Goal: Task Accomplishment & Management: Manage account settings

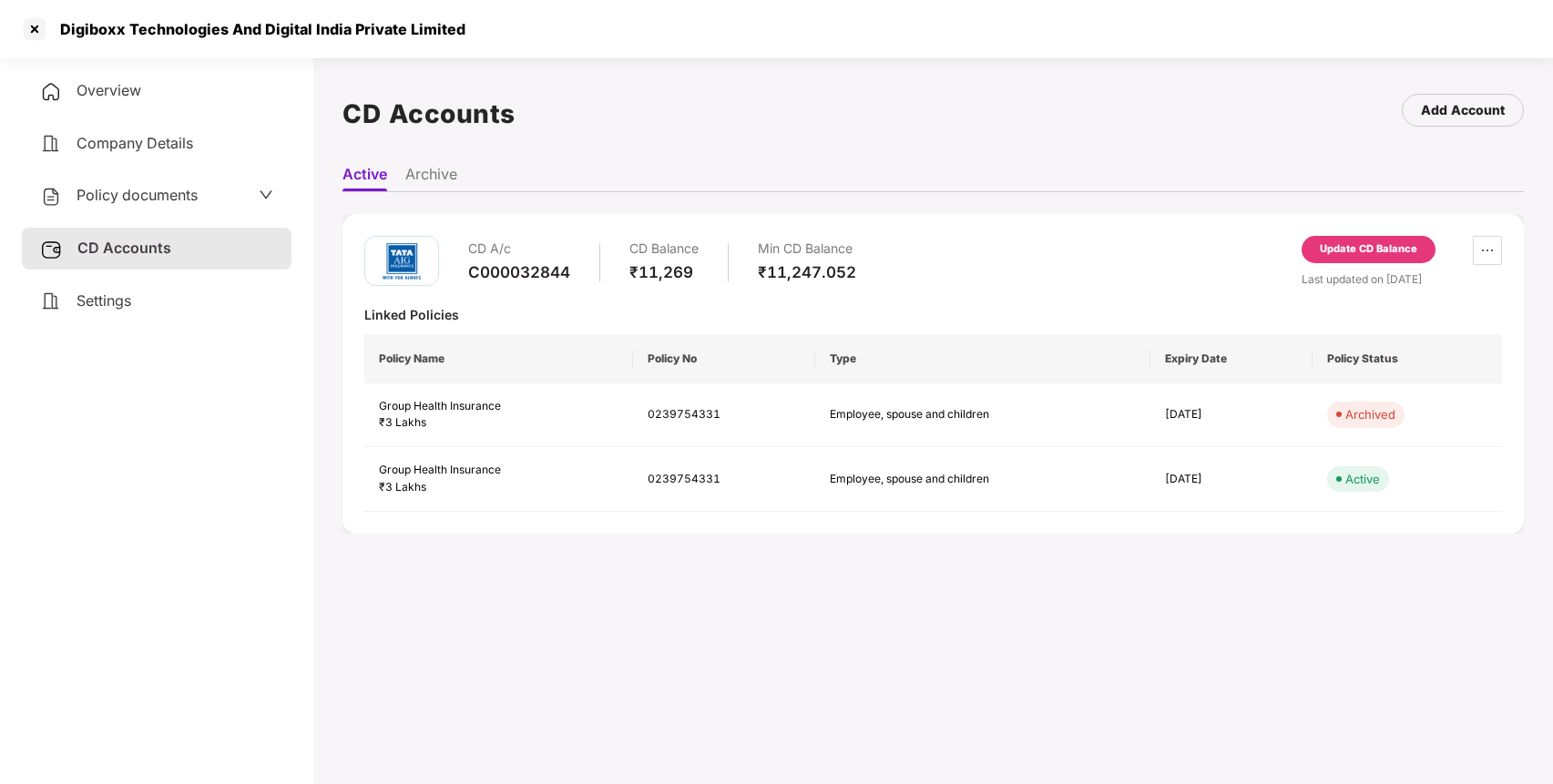
scroll to position [50, 0]
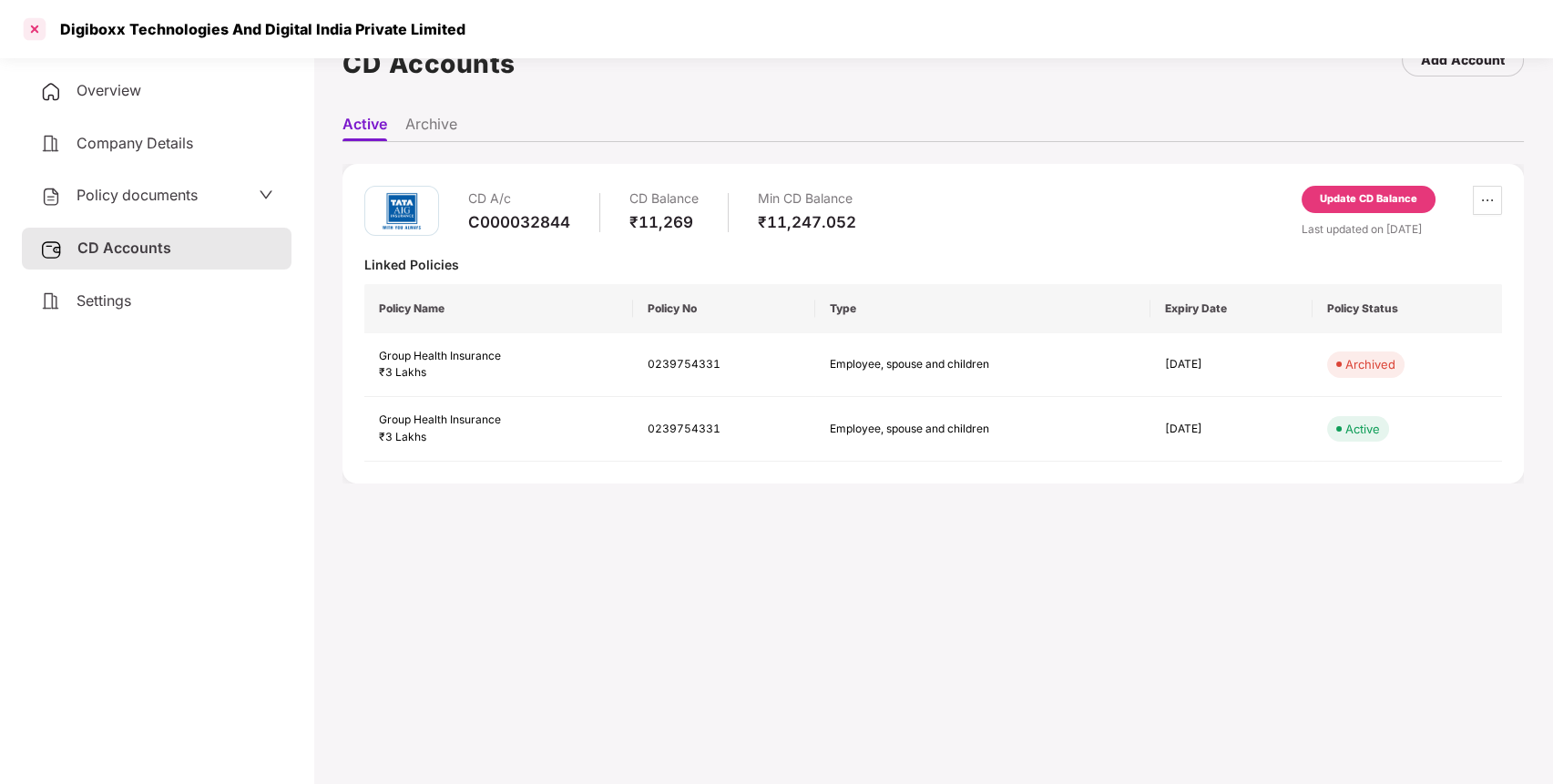
click at [30, 31] on div at bounding box center [34, 29] width 30 height 30
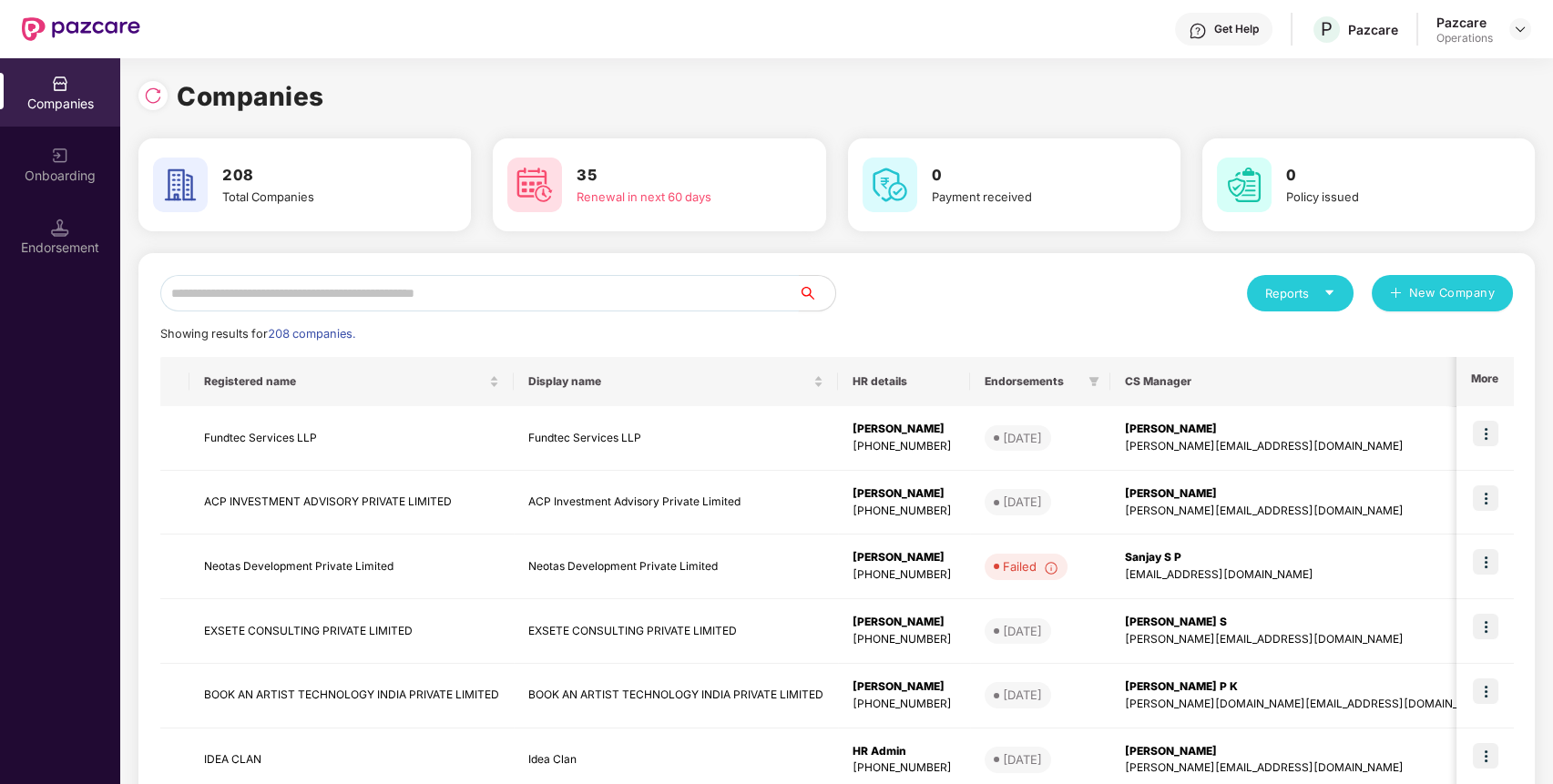
click at [352, 287] on input "text" at bounding box center [479, 293] width 639 height 36
paste input "**********"
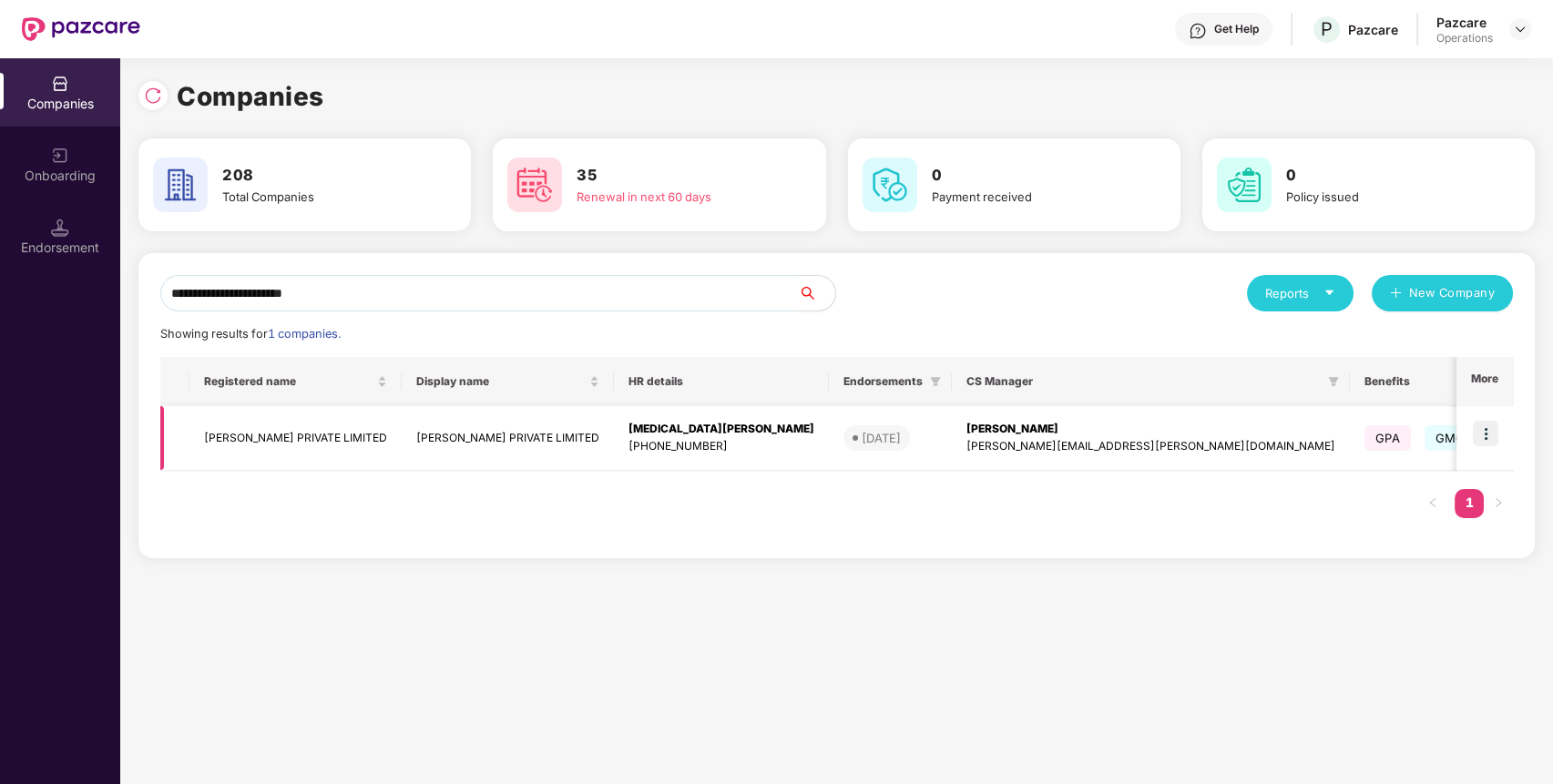
type input "**********"
click at [268, 451] on td "[PERSON_NAME] PRIVATE LIMITED" at bounding box center [295, 438] width 212 height 65
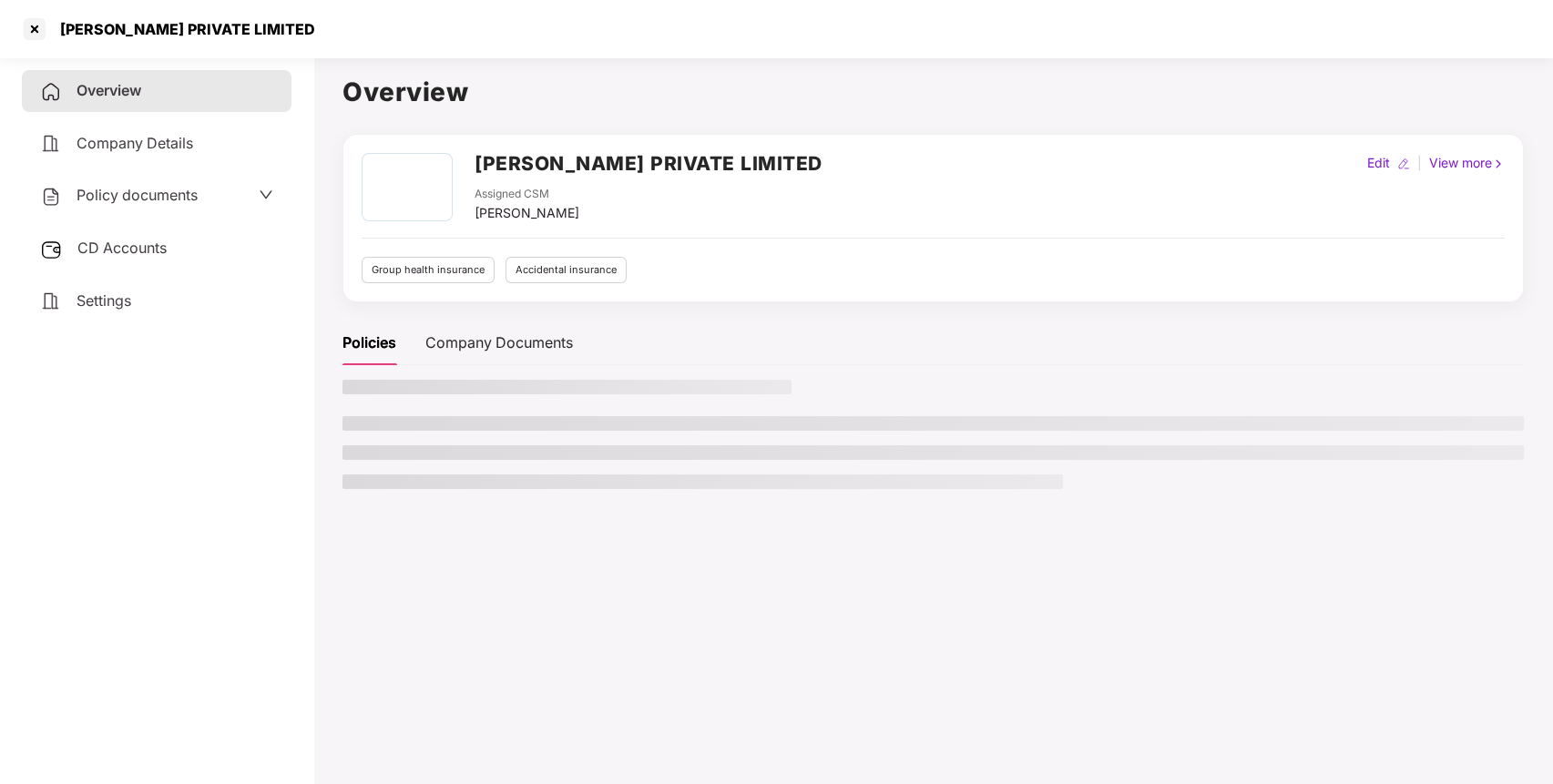
click at [212, 213] on div "Policy documents" at bounding box center [157, 196] width 269 height 42
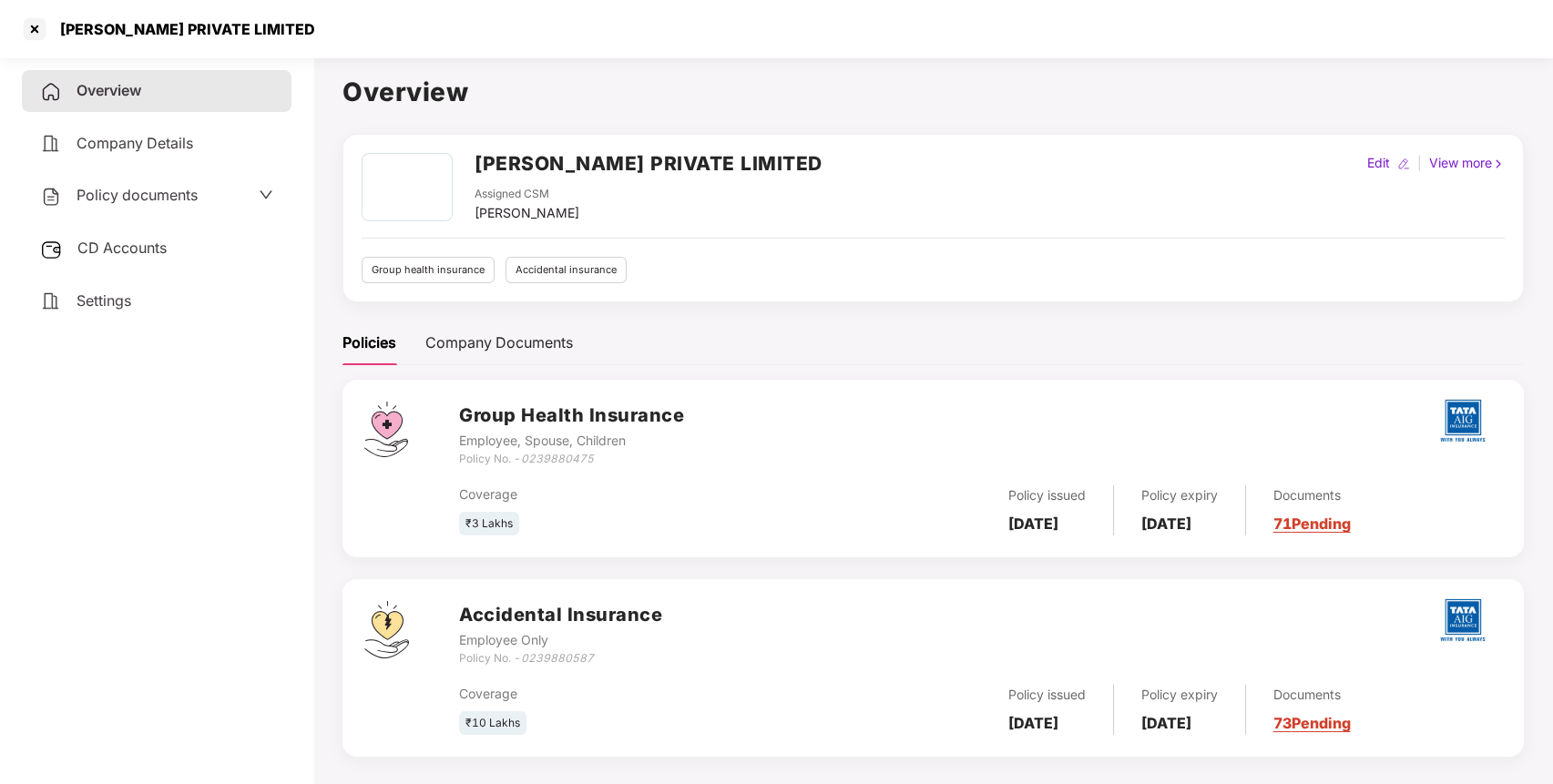
click at [223, 197] on div "Policy documents" at bounding box center [157, 196] width 233 height 24
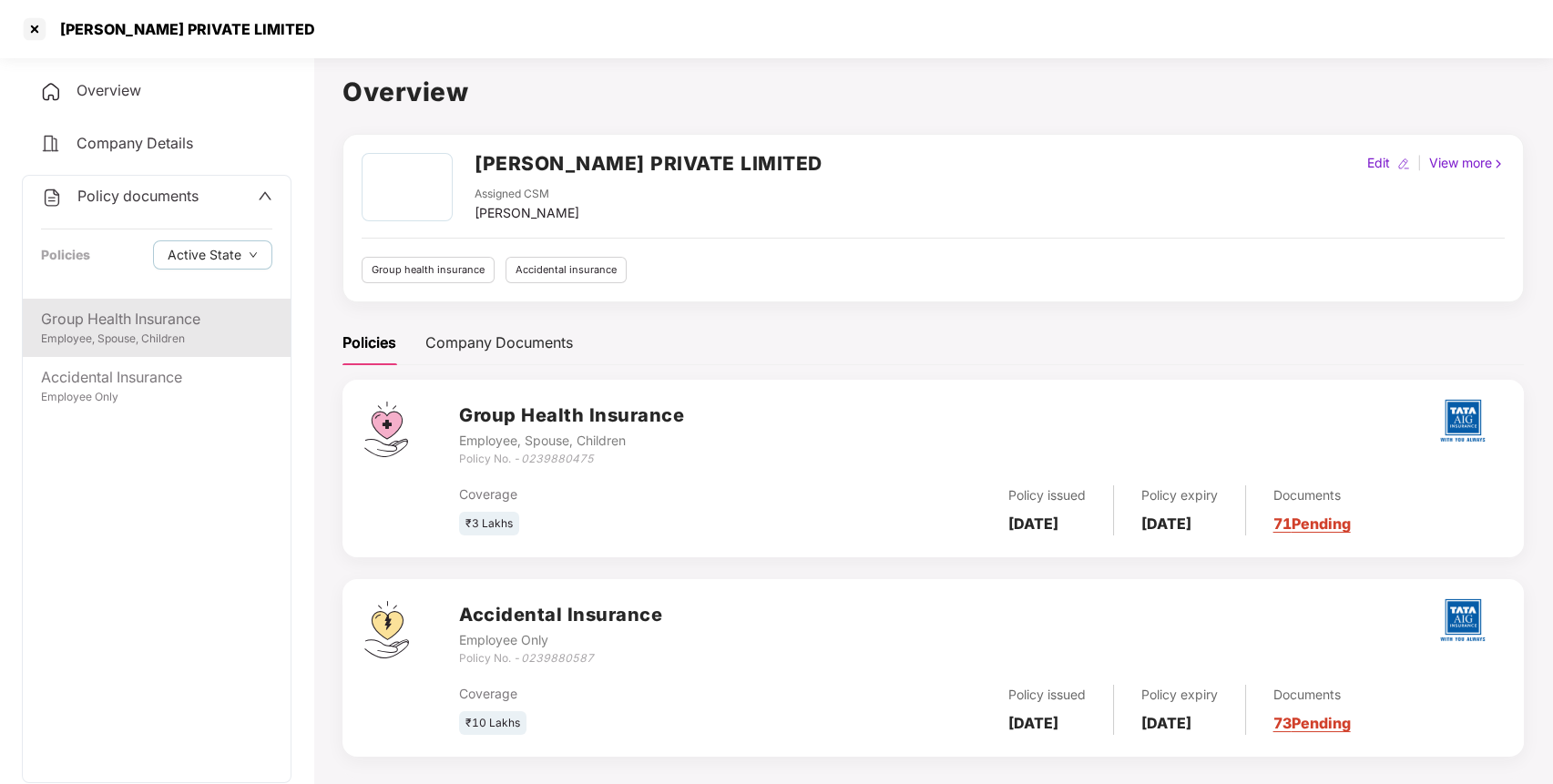
click at [168, 303] on div "Group Health Insurance Employee, Spouse, Children" at bounding box center [157, 328] width 267 height 58
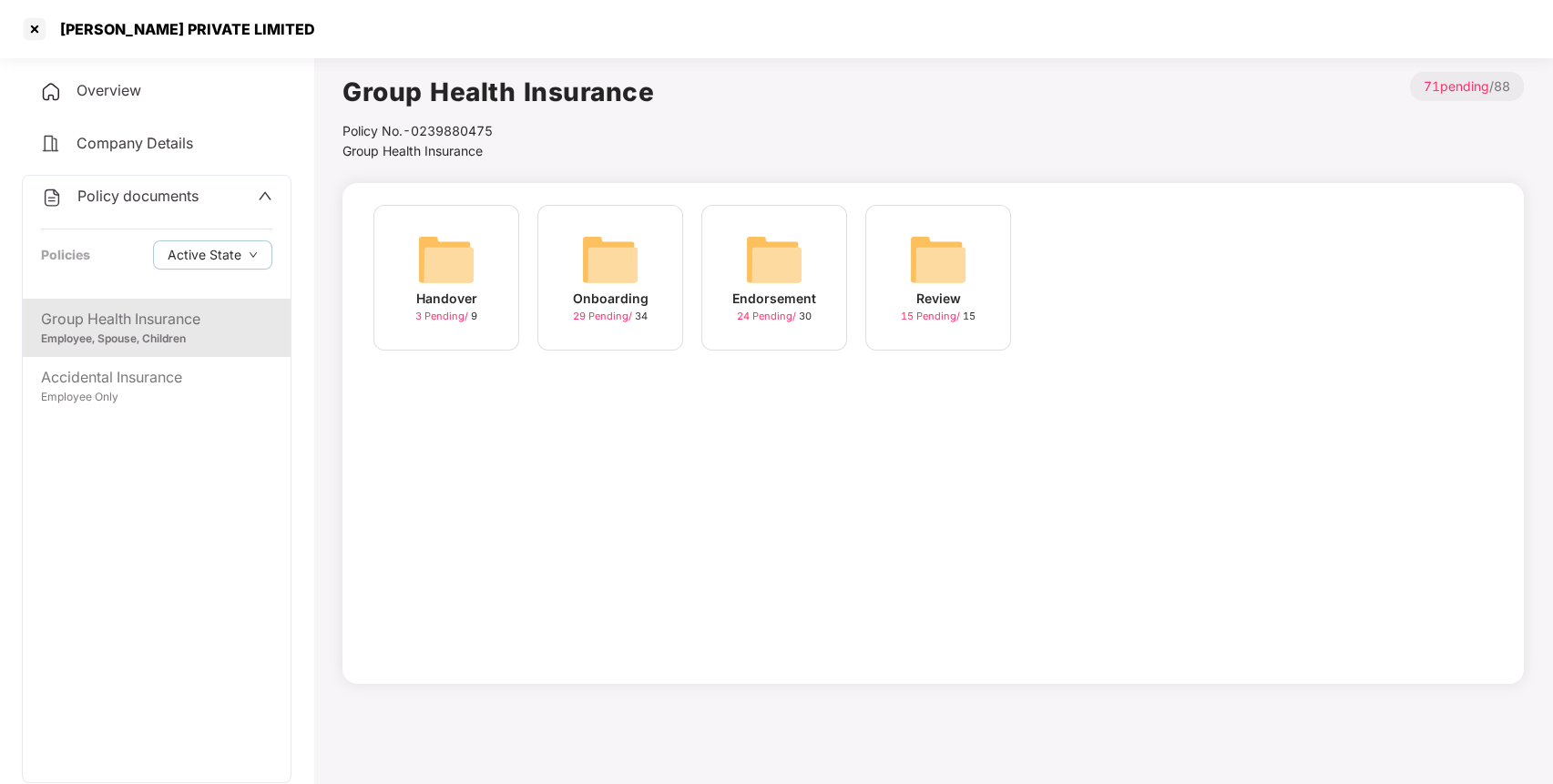
click at [784, 263] on img at bounding box center [774, 259] width 58 height 58
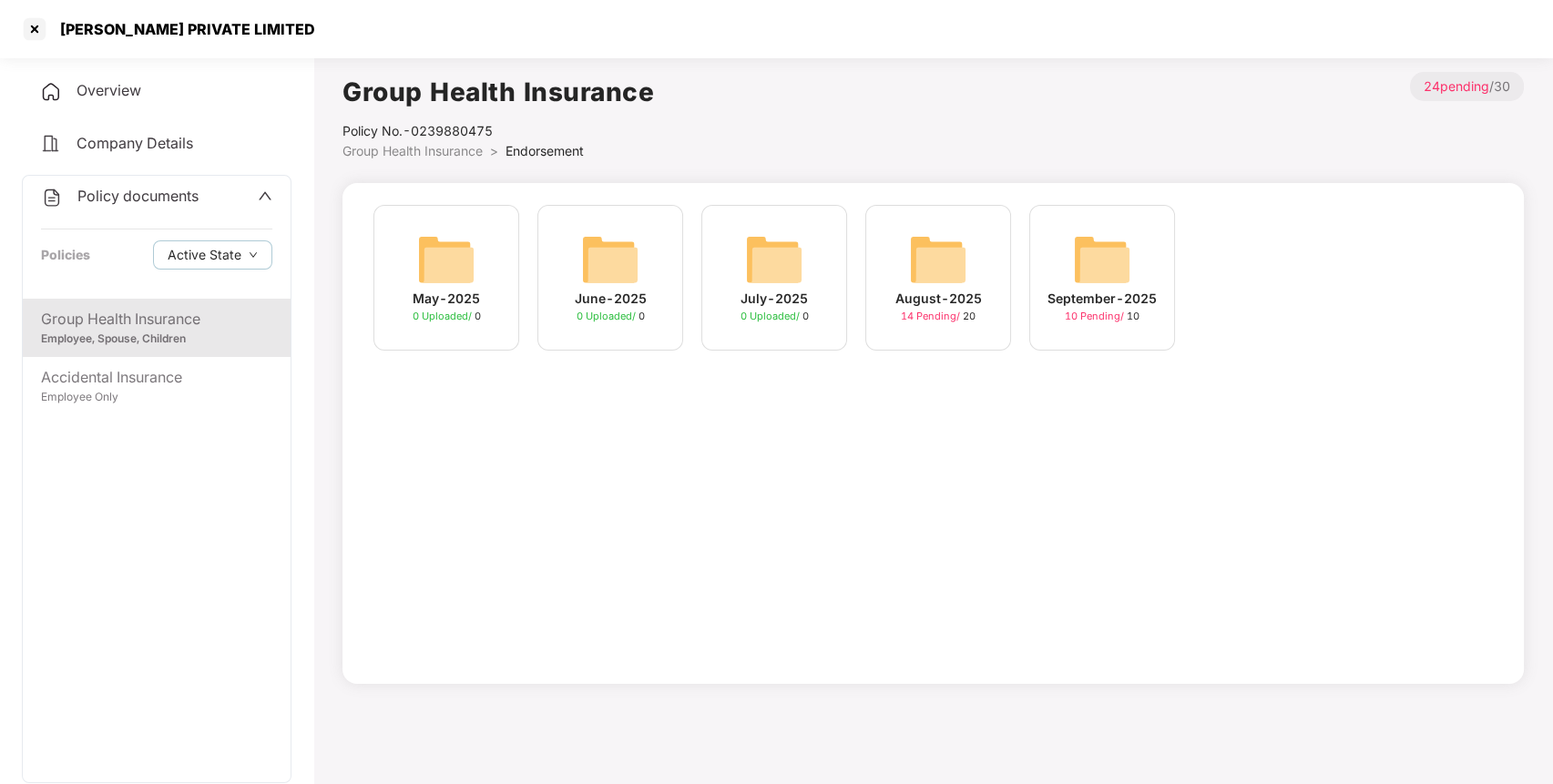
click at [1096, 224] on div "September-2025 10 Pending / 10" at bounding box center [1102, 278] width 146 height 146
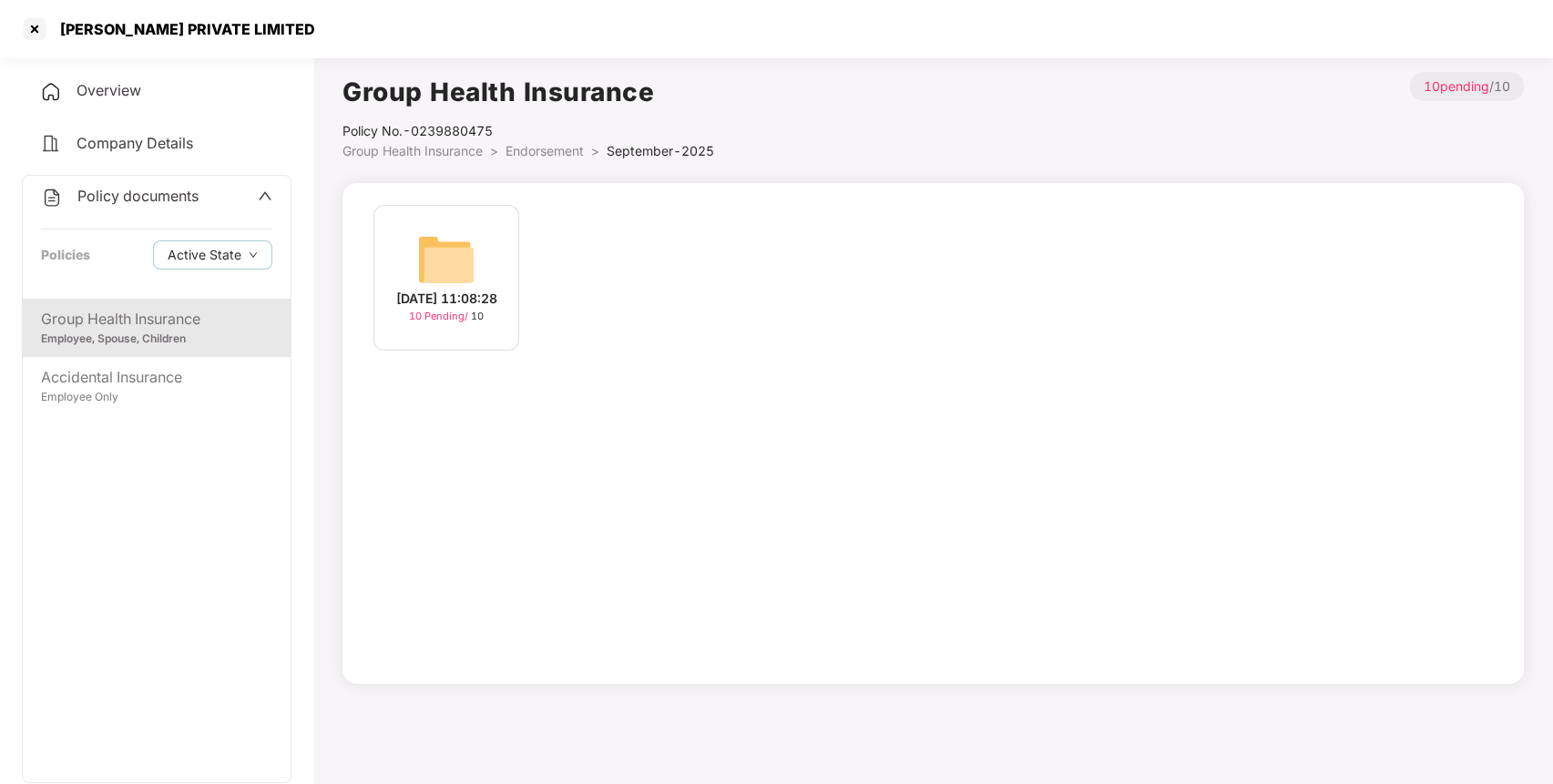
click at [423, 255] on img at bounding box center [446, 259] width 58 height 58
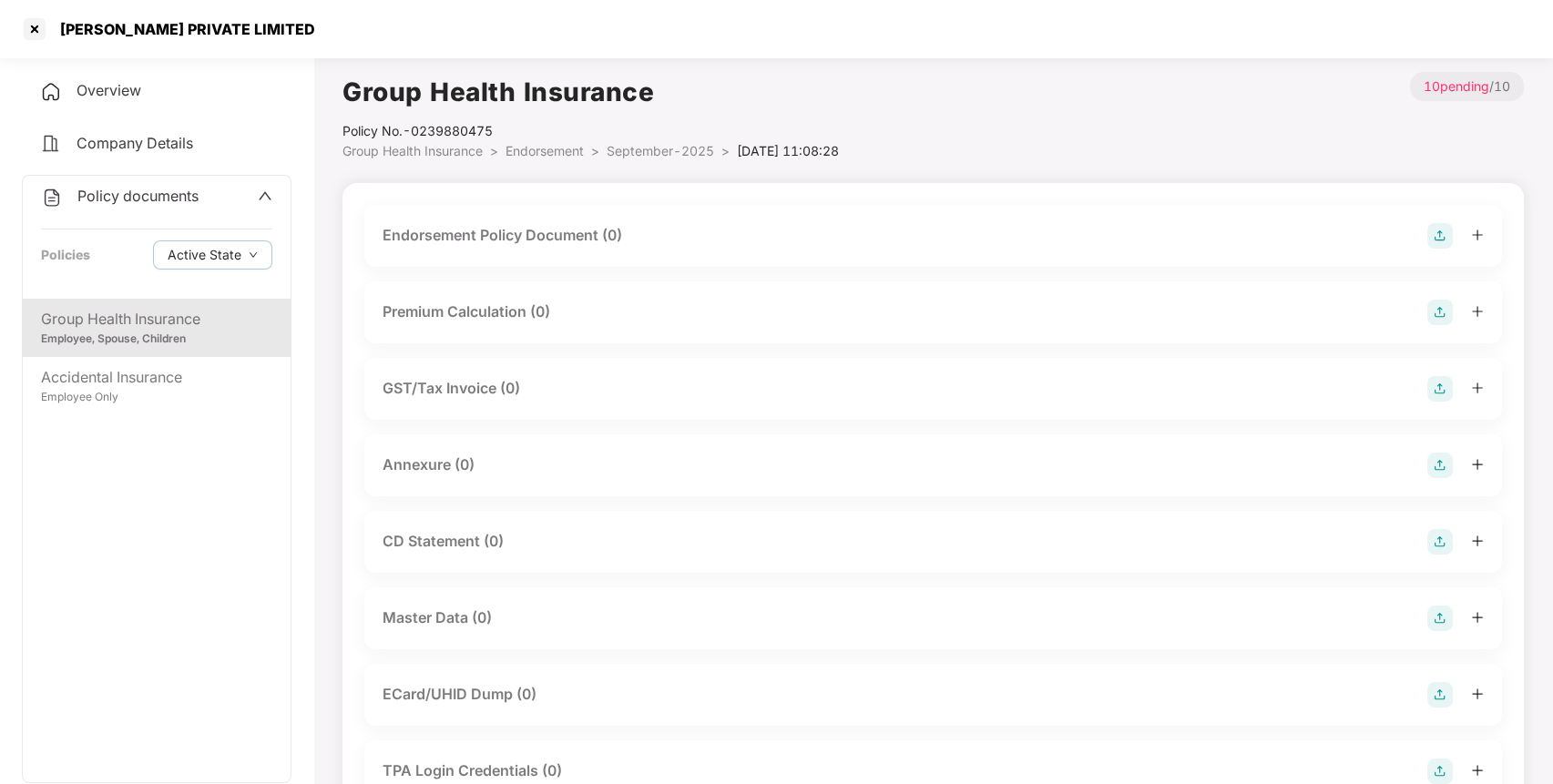
click at [1443, 240] on img at bounding box center [1440, 236] width 26 height 26
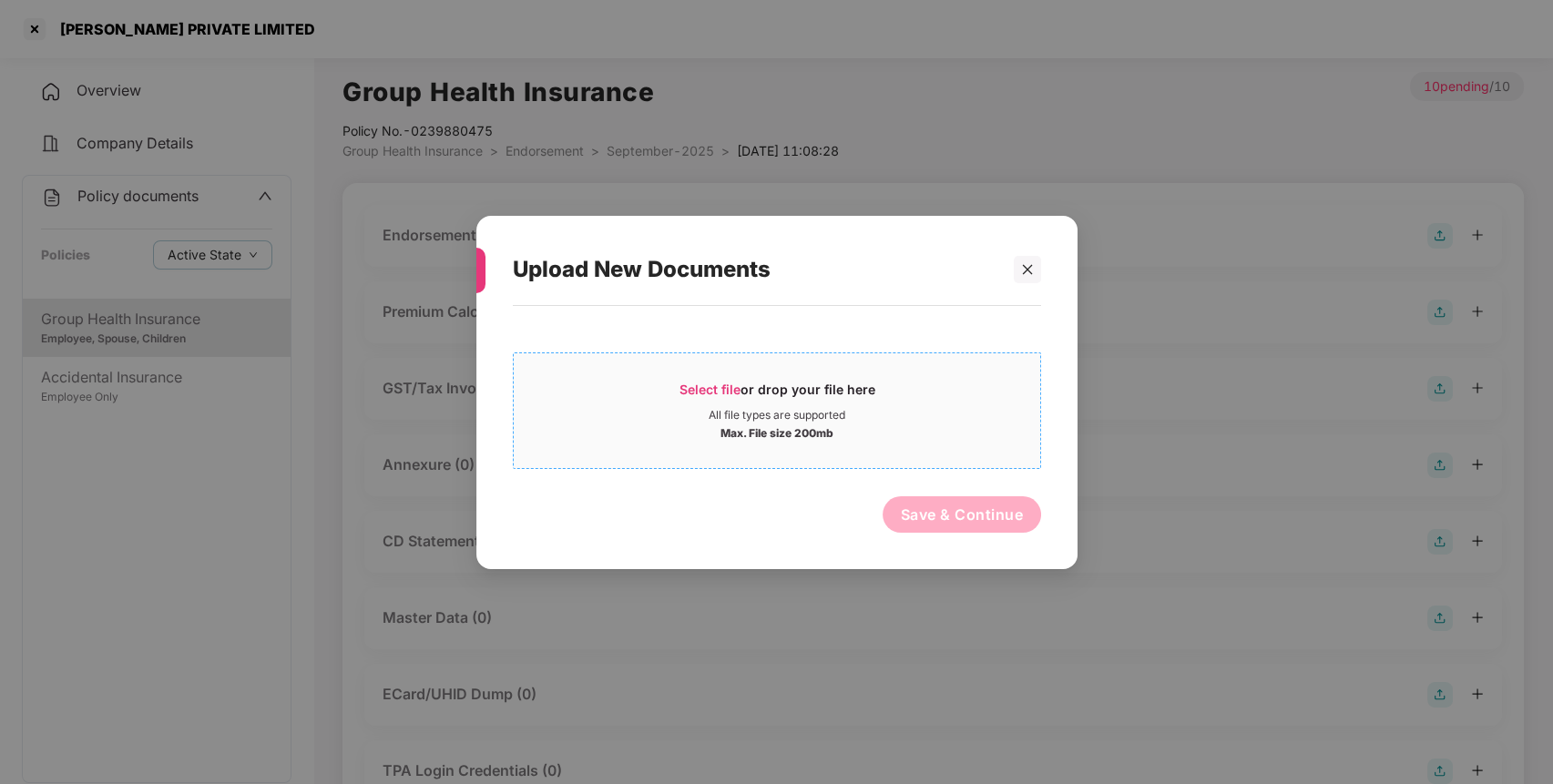
click at [764, 420] on div "All file types are supported" at bounding box center [776, 413] width 137 height 14
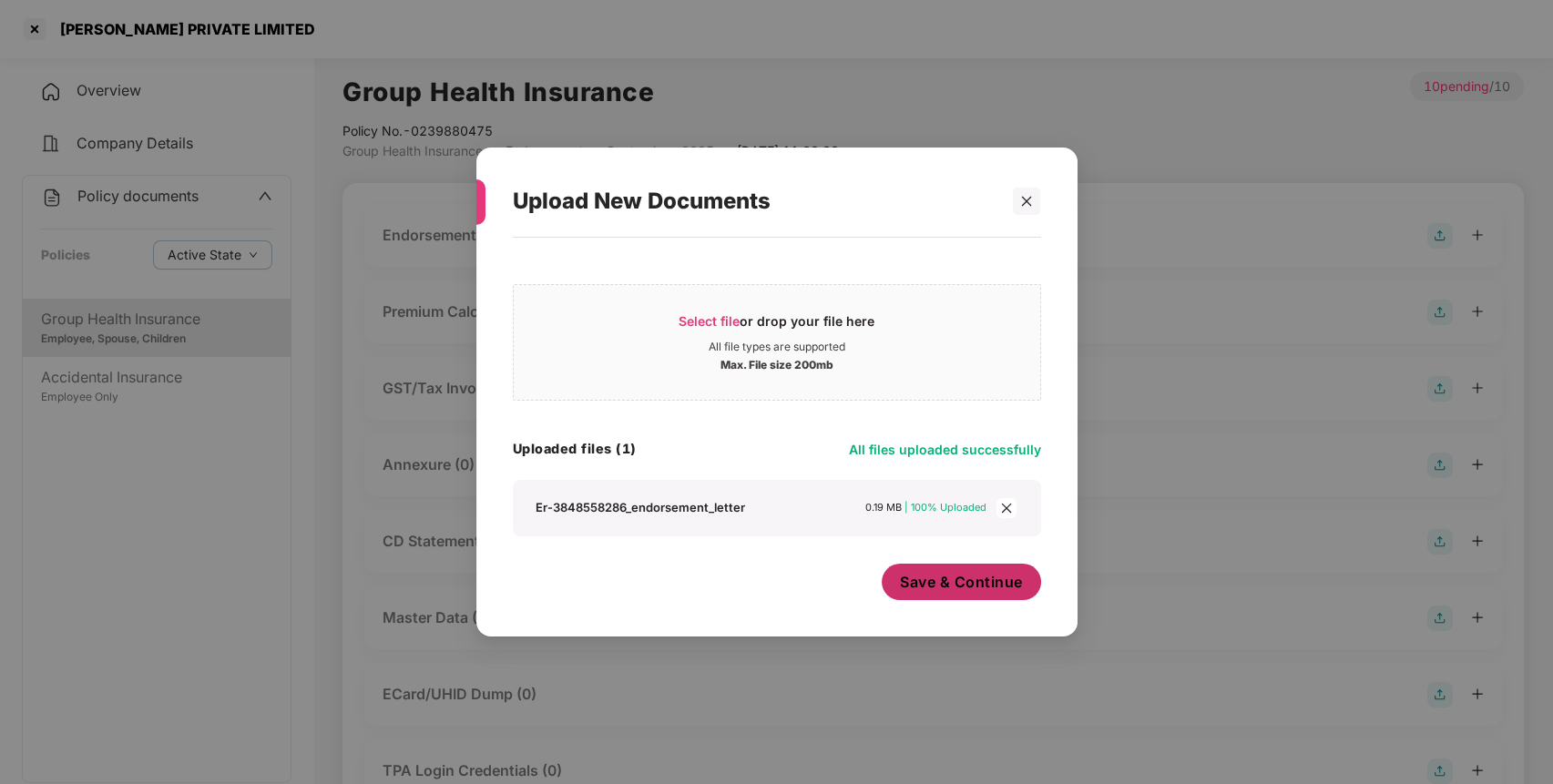
click at [951, 597] on button "Save & Continue" at bounding box center [961, 582] width 160 height 36
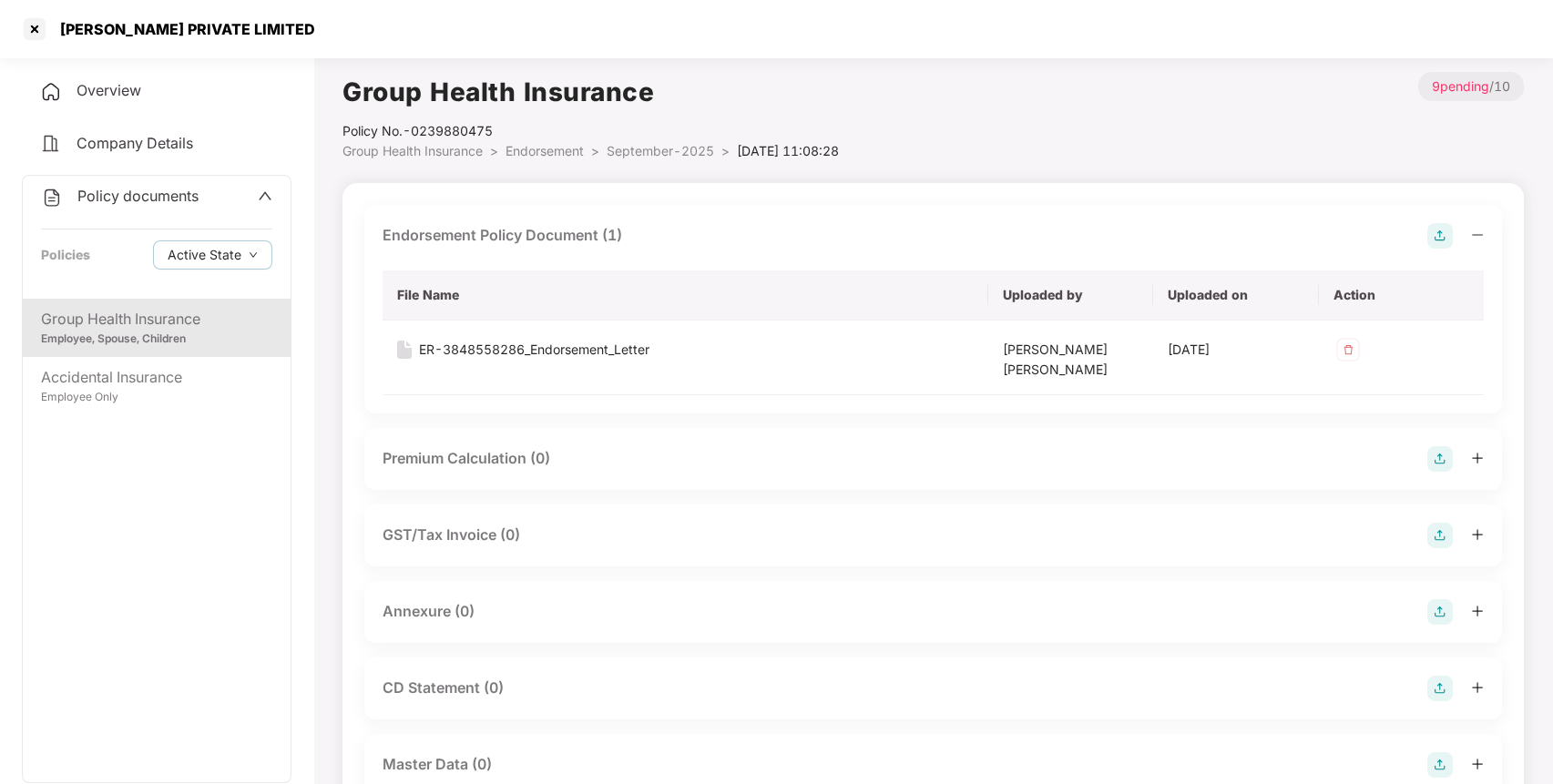
click at [1451, 611] on img at bounding box center [1440, 612] width 26 height 26
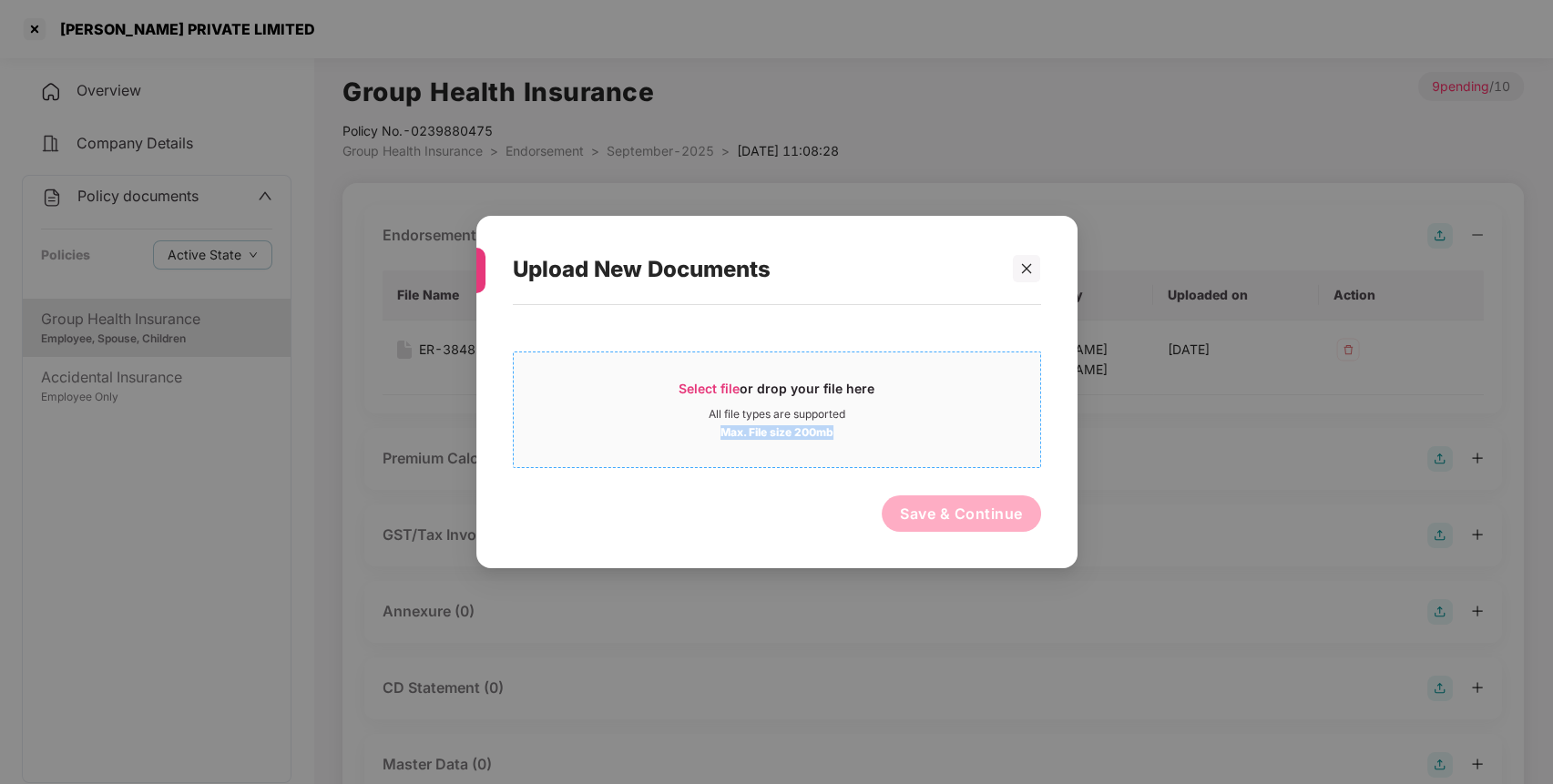
click at [870, 422] on div "Select file or drop your file here All file types are supported Max. File size …" at bounding box center [776, 410] width 526 height 60
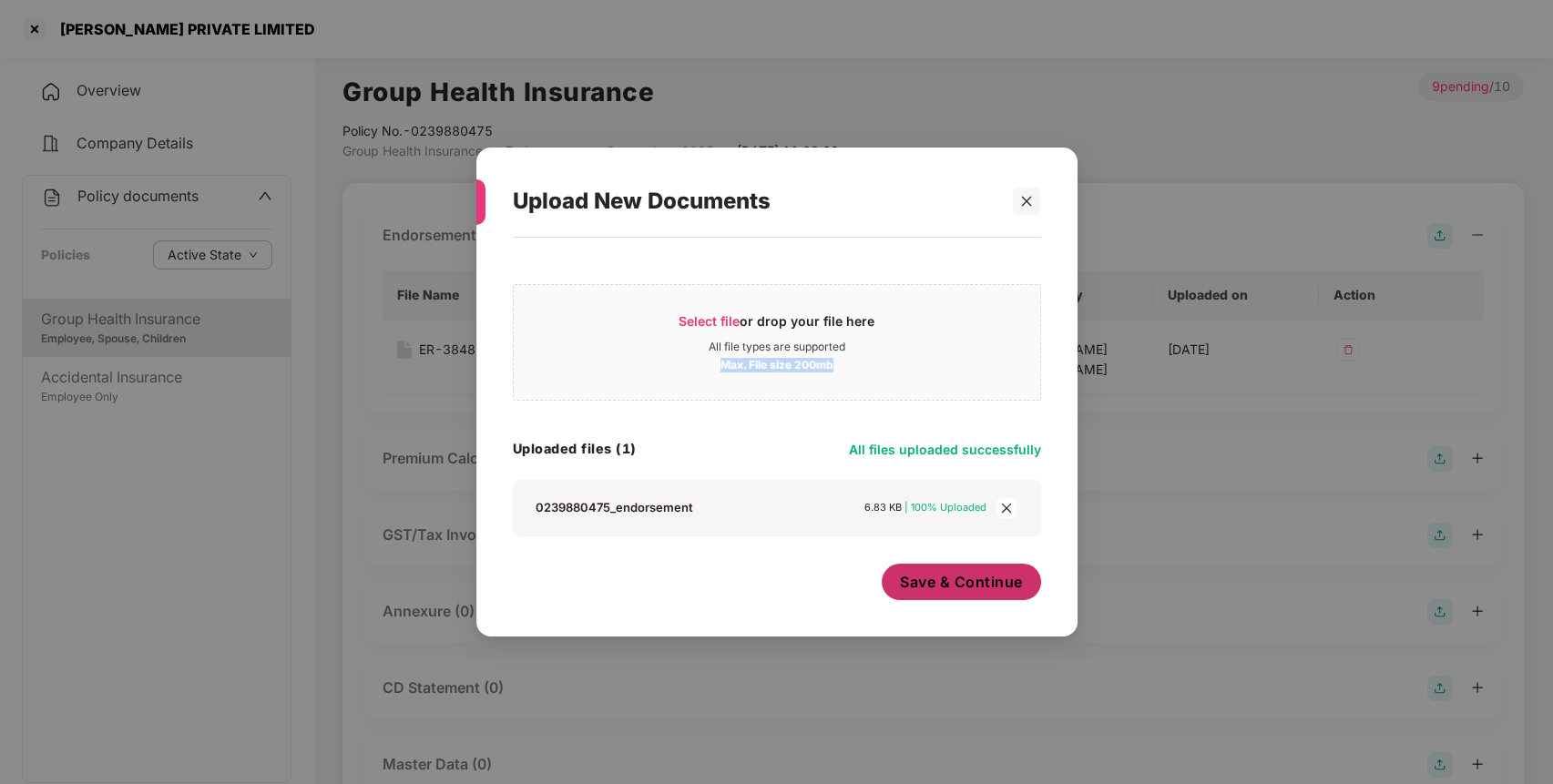
click at [990, 583] on span "Save & Continue" at bounding box center [961, 582] width 123 height 20
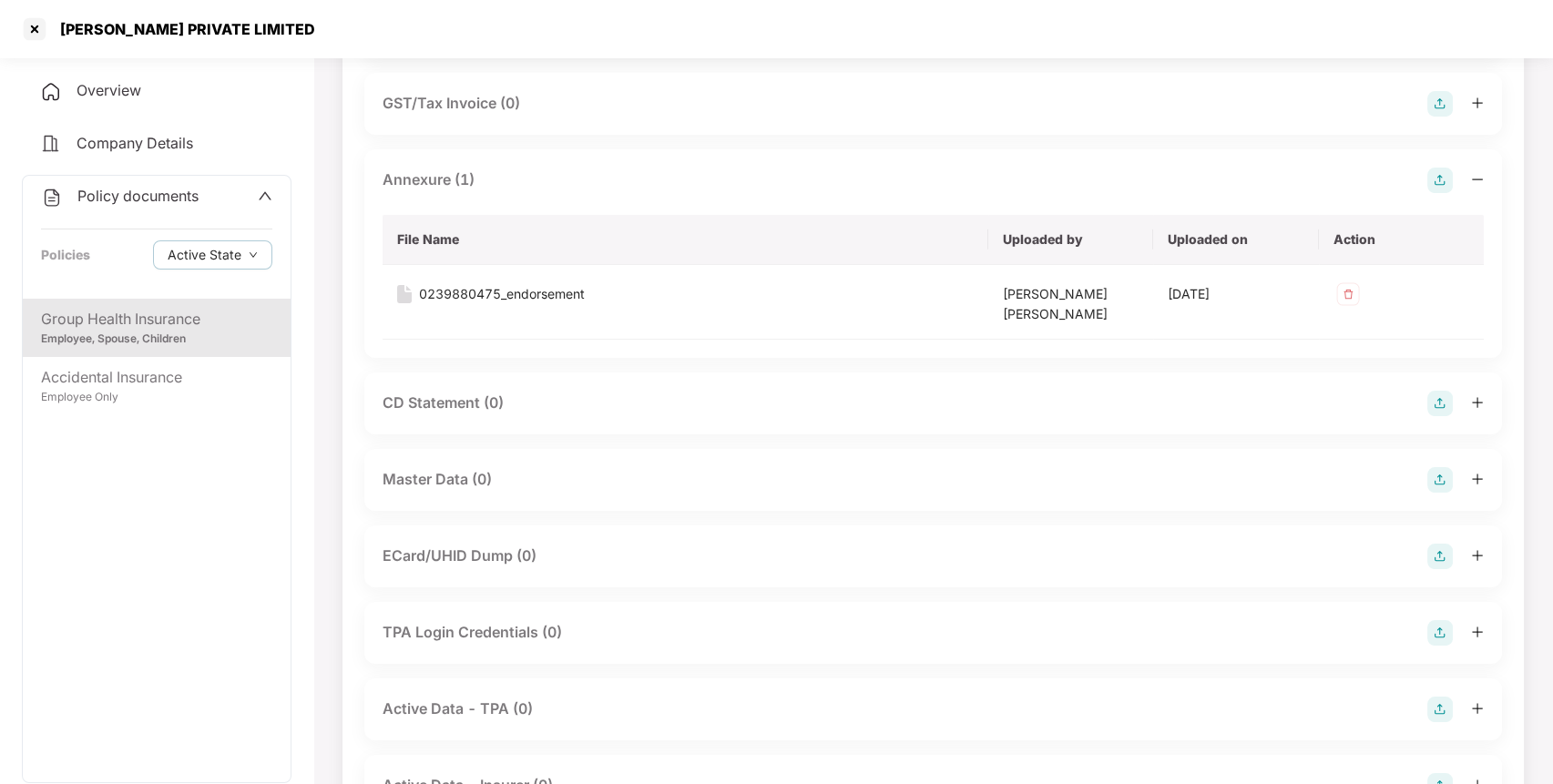
scroll to position [522, 0]
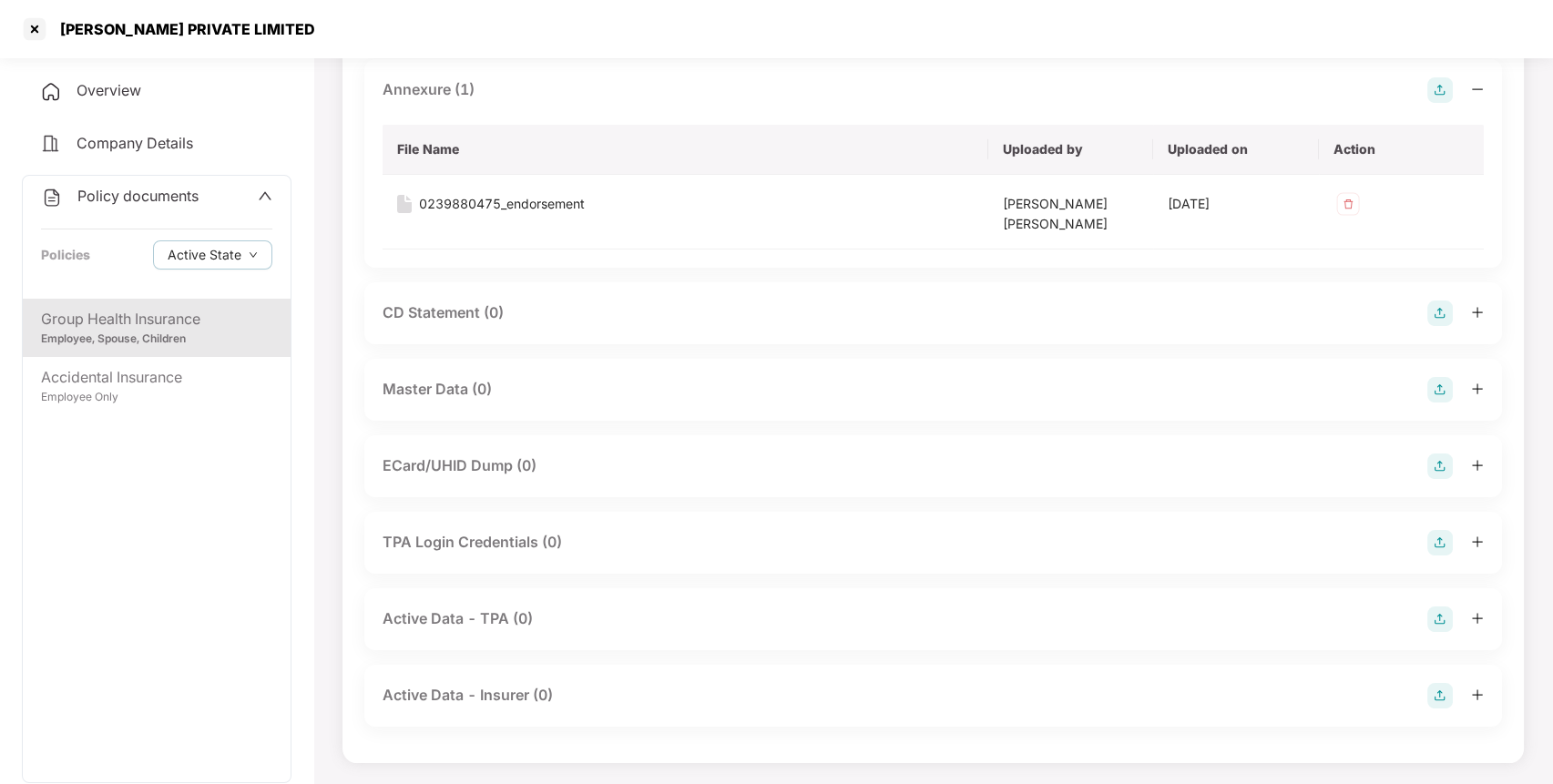
click at [1436, 392] on img at bounding box center [1440, 390] width 26 height 26
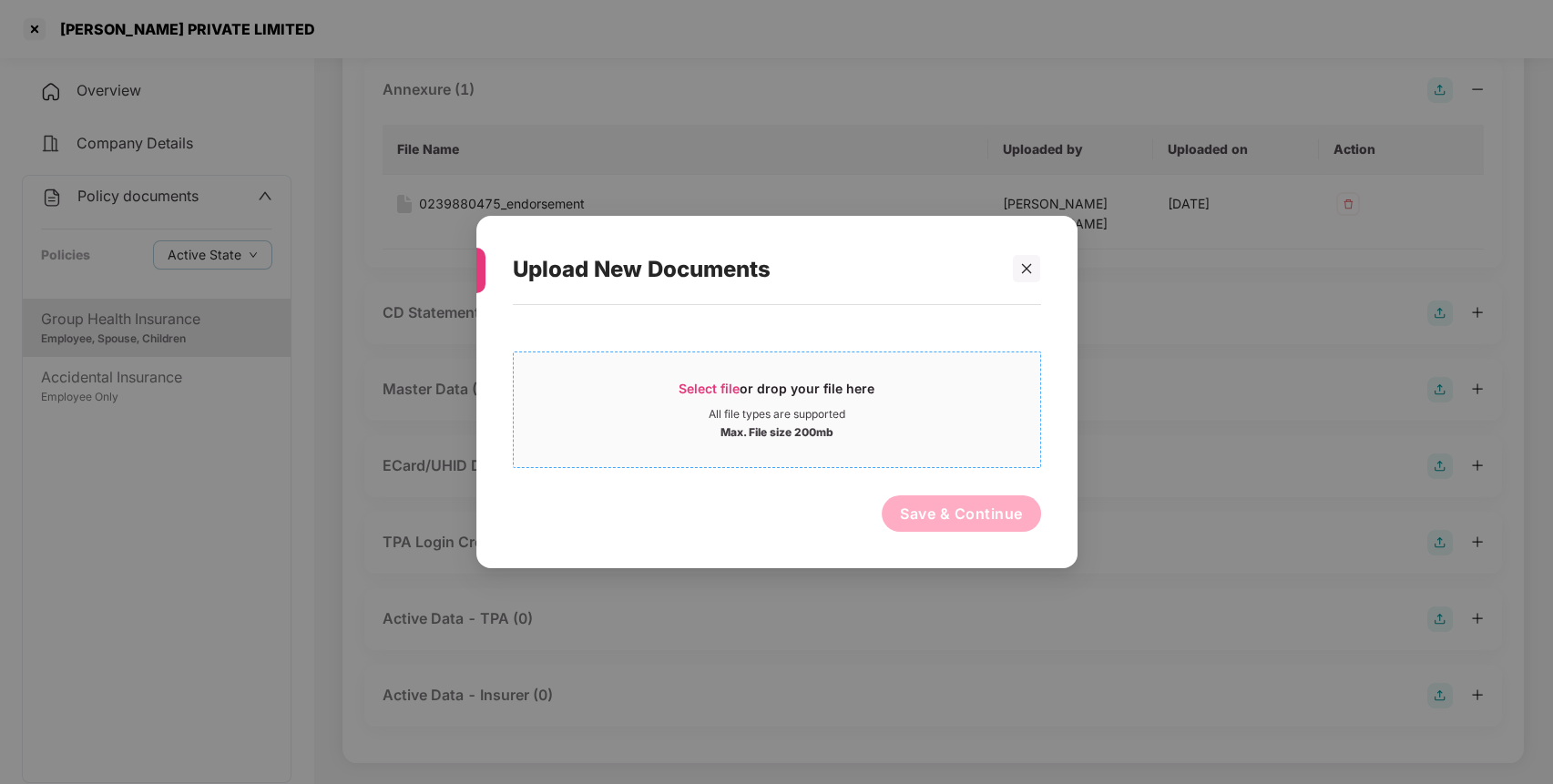
click at [907, 444] on span "Select file or drop your file here All file types are supported Max. File size …" at bounding box center [776, 410] width 526 height 88
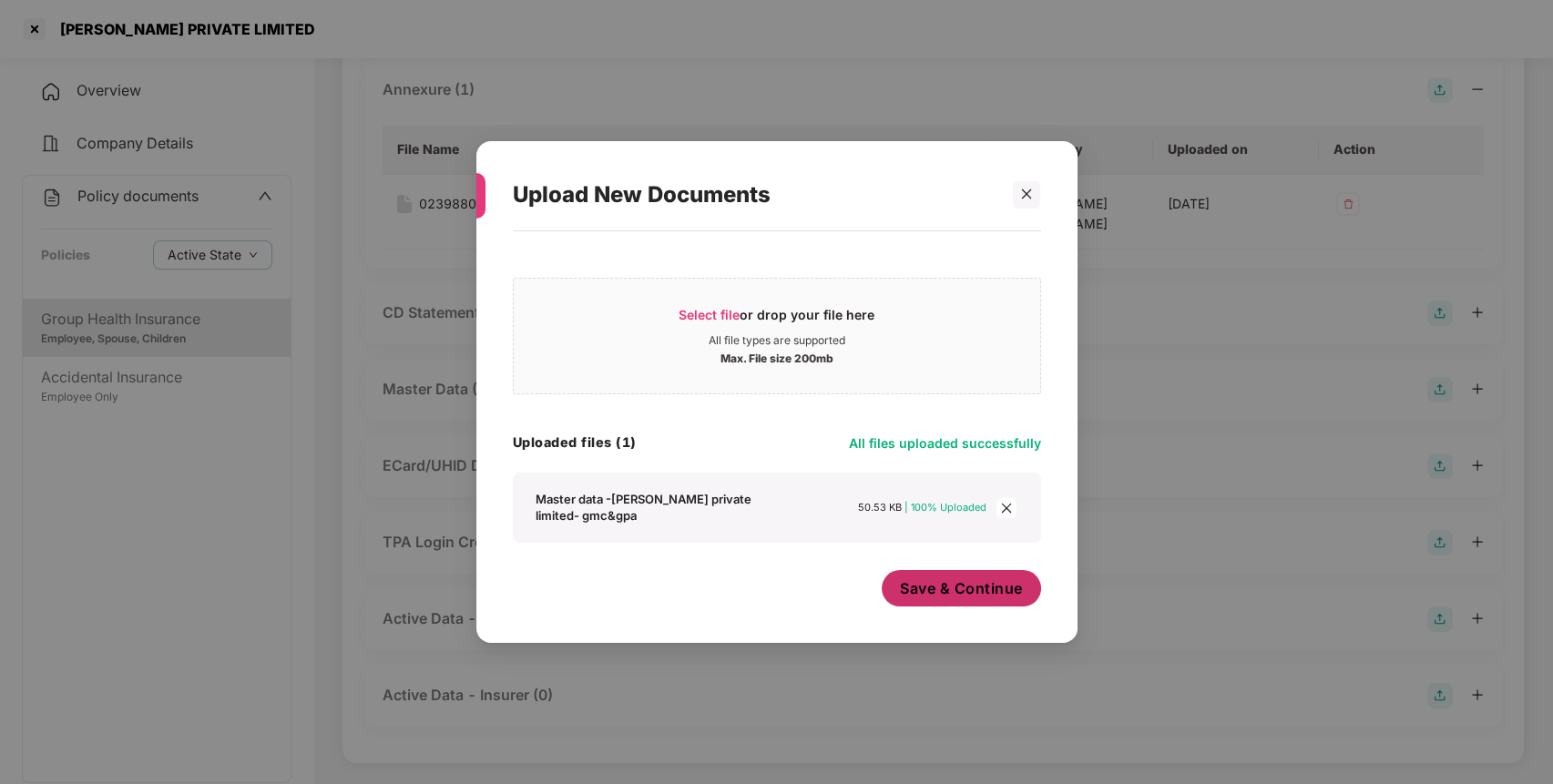
click at [948, 588] on span "Save & Continue" at bounding box center [961, 588] width 123 height 20
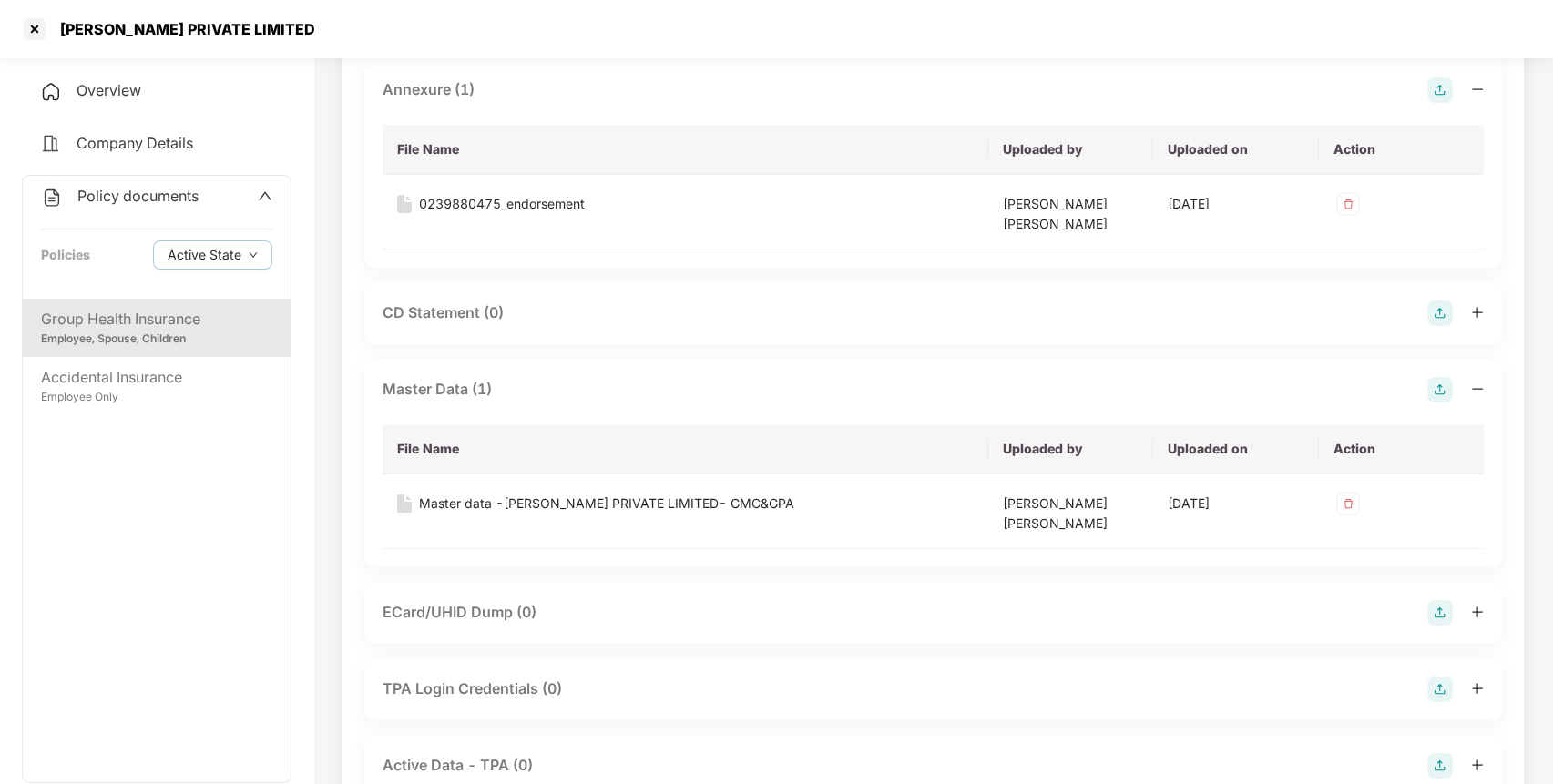
click at [219, 197] on div "Policy documents" at bounding box center [157, 197] width 231 height 24
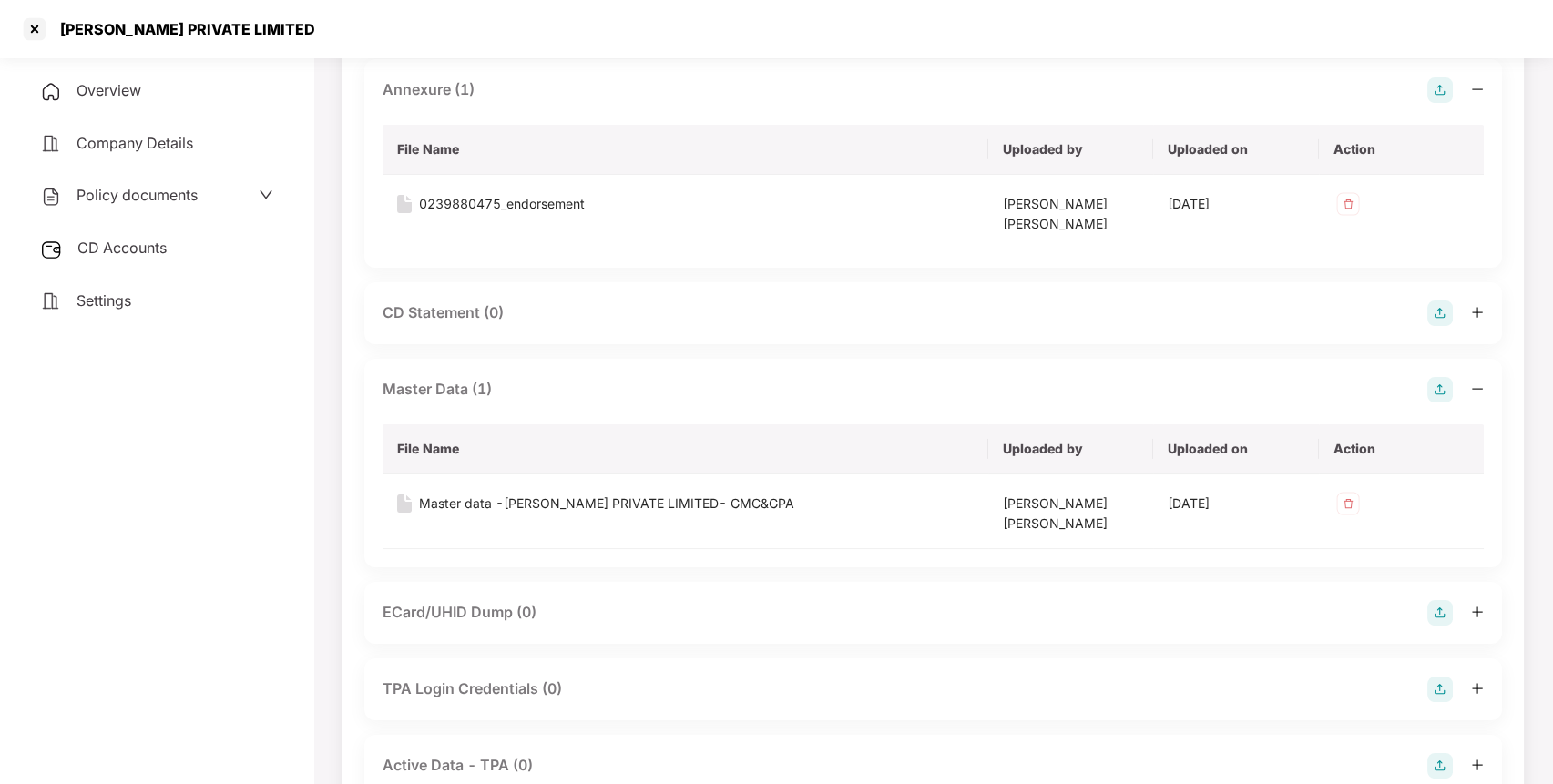
click at [190, 227] on div "CD Accounts" at bounding box center [157, 248] width 269 height 42
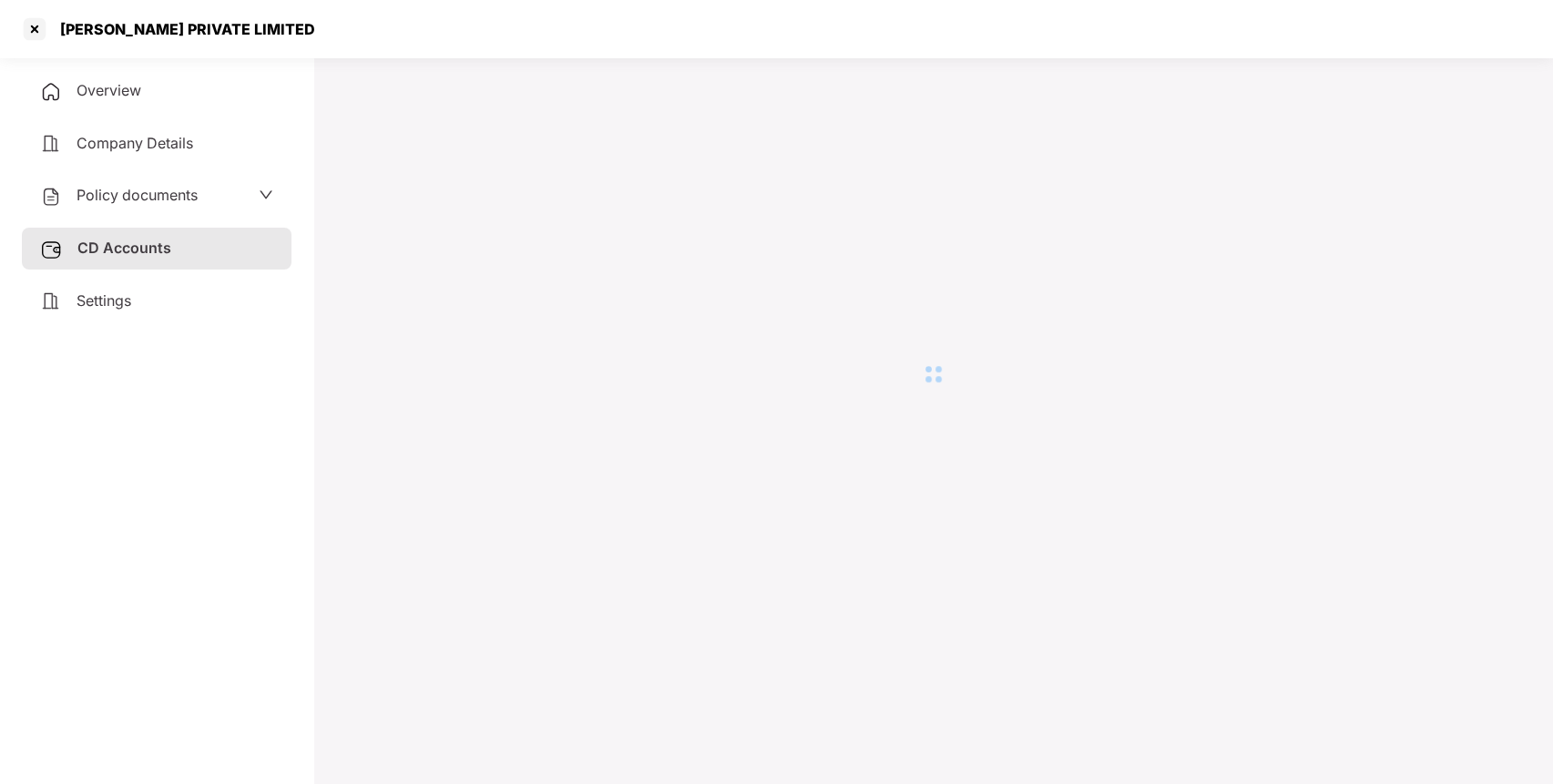
scroll to position [50, 0]
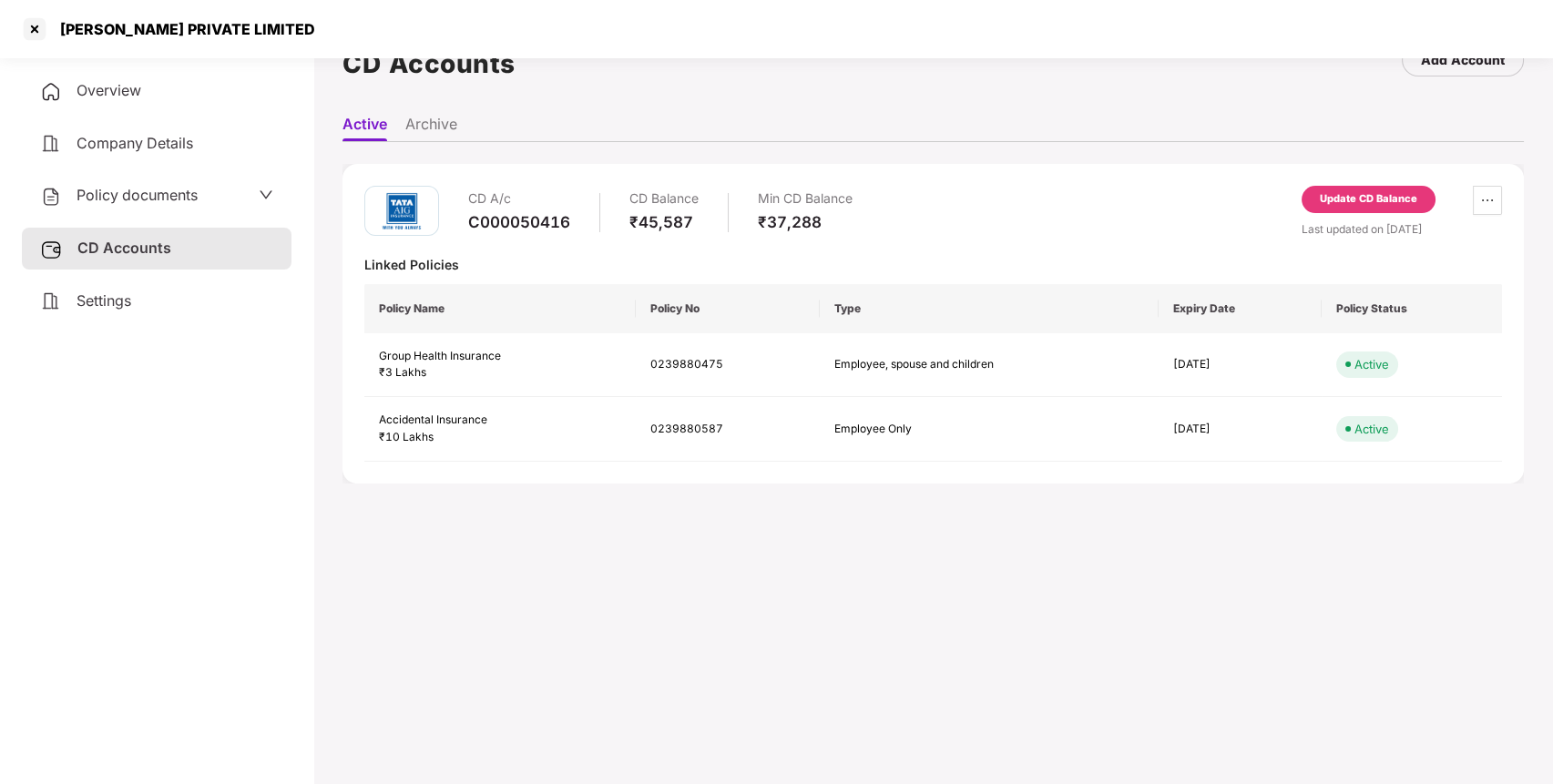
click at [1352, 183] on div "CD A/c C000050416 CD Balance ₹45,587 Min CD Balance ₹37,288 Update CD Balance L…" at bounding box center [933, 324] width 1181 height 320
click at [1320, 197] on div "Update CD Balance" at bounding box center [1369, 199] width 97 height 16
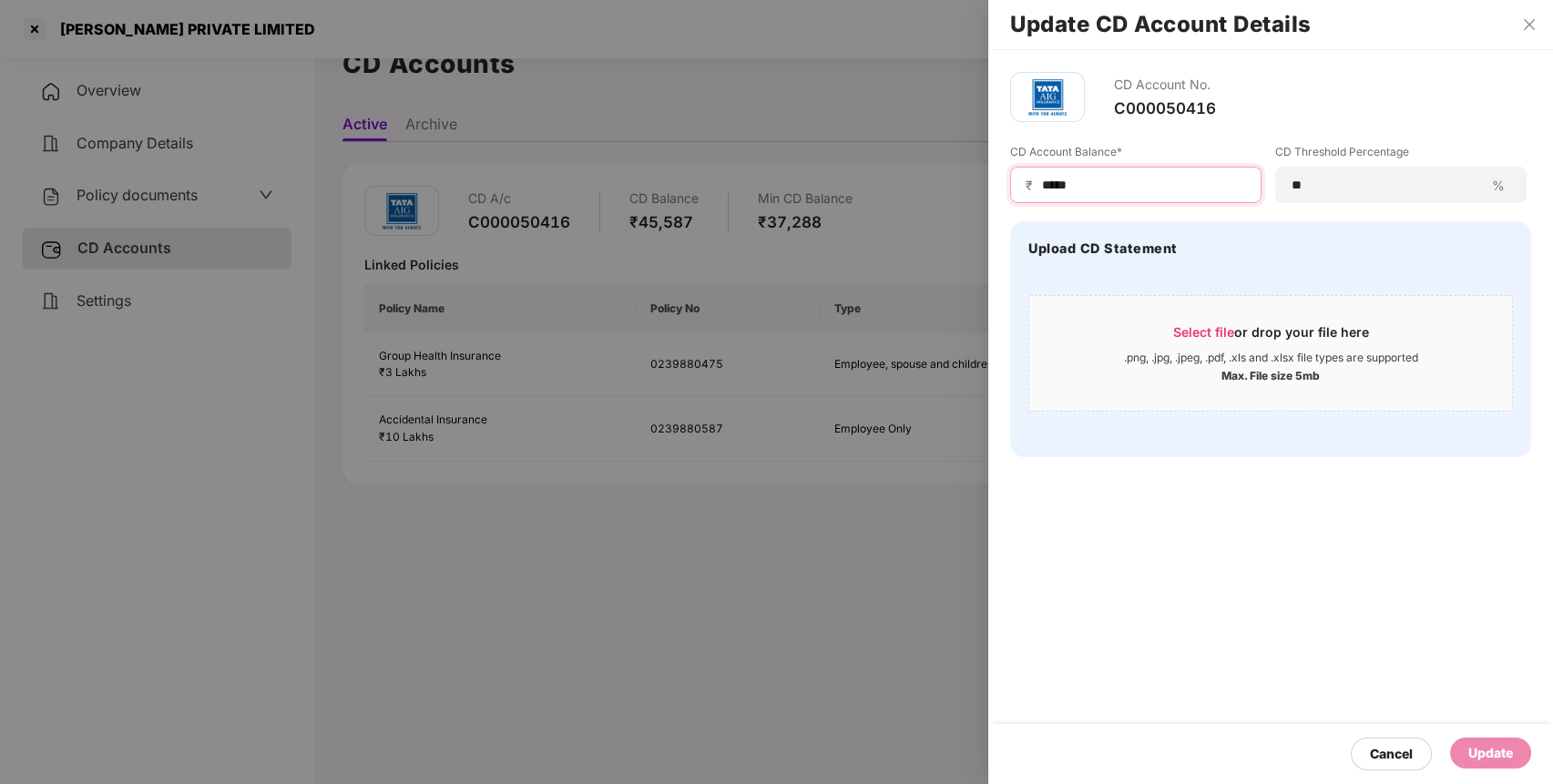
click at [1171, 182] on input "*****" at bounding box center [1143, 185] width 206 height 19
type input "*"
type input "*****"
click at [1493, 744] on div "Update" at bounding box center [1491, 752] width 45 height 20
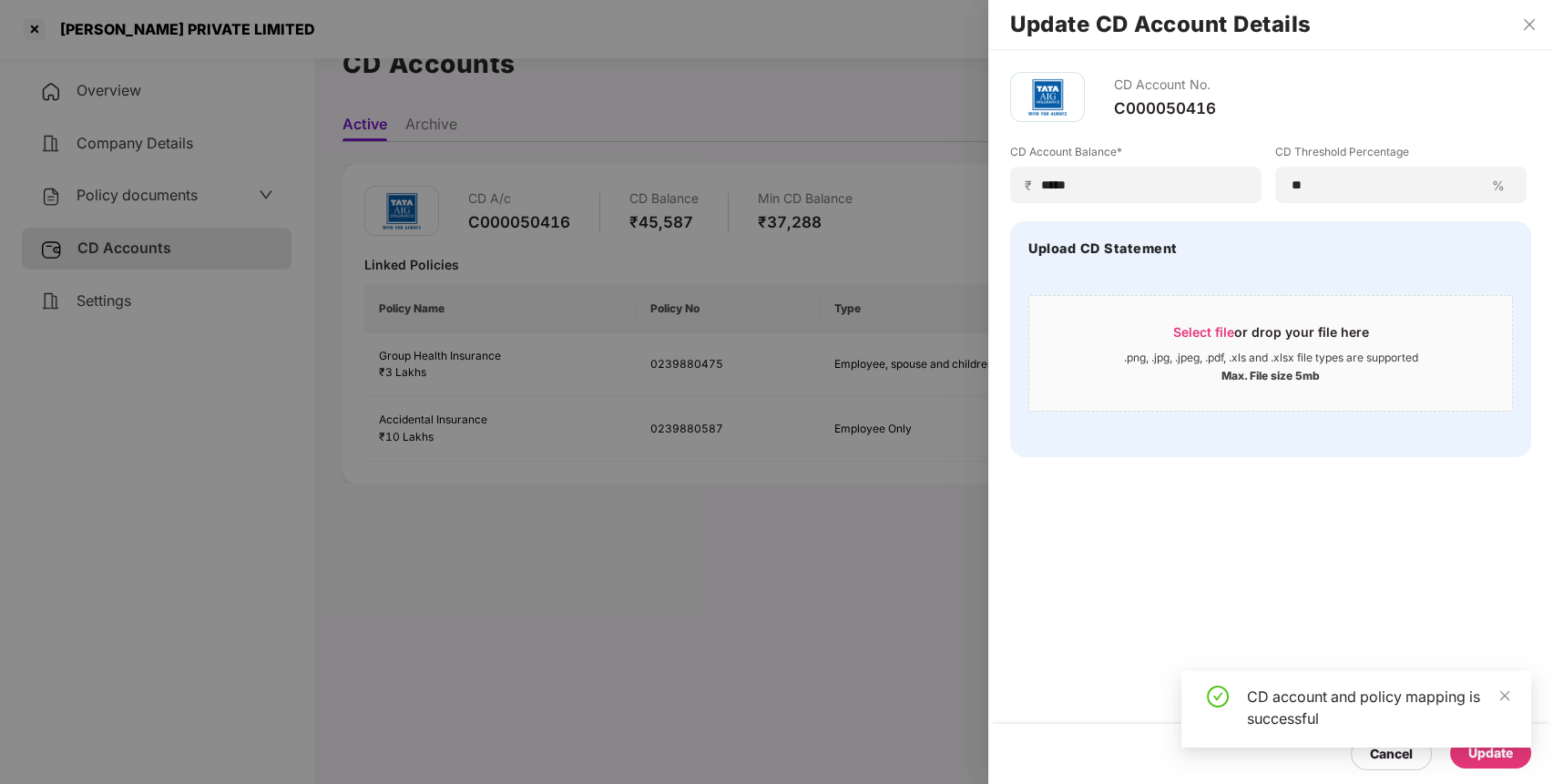
click at [33, 30] on div at bounding box center [776, 392] width 1553 height 784
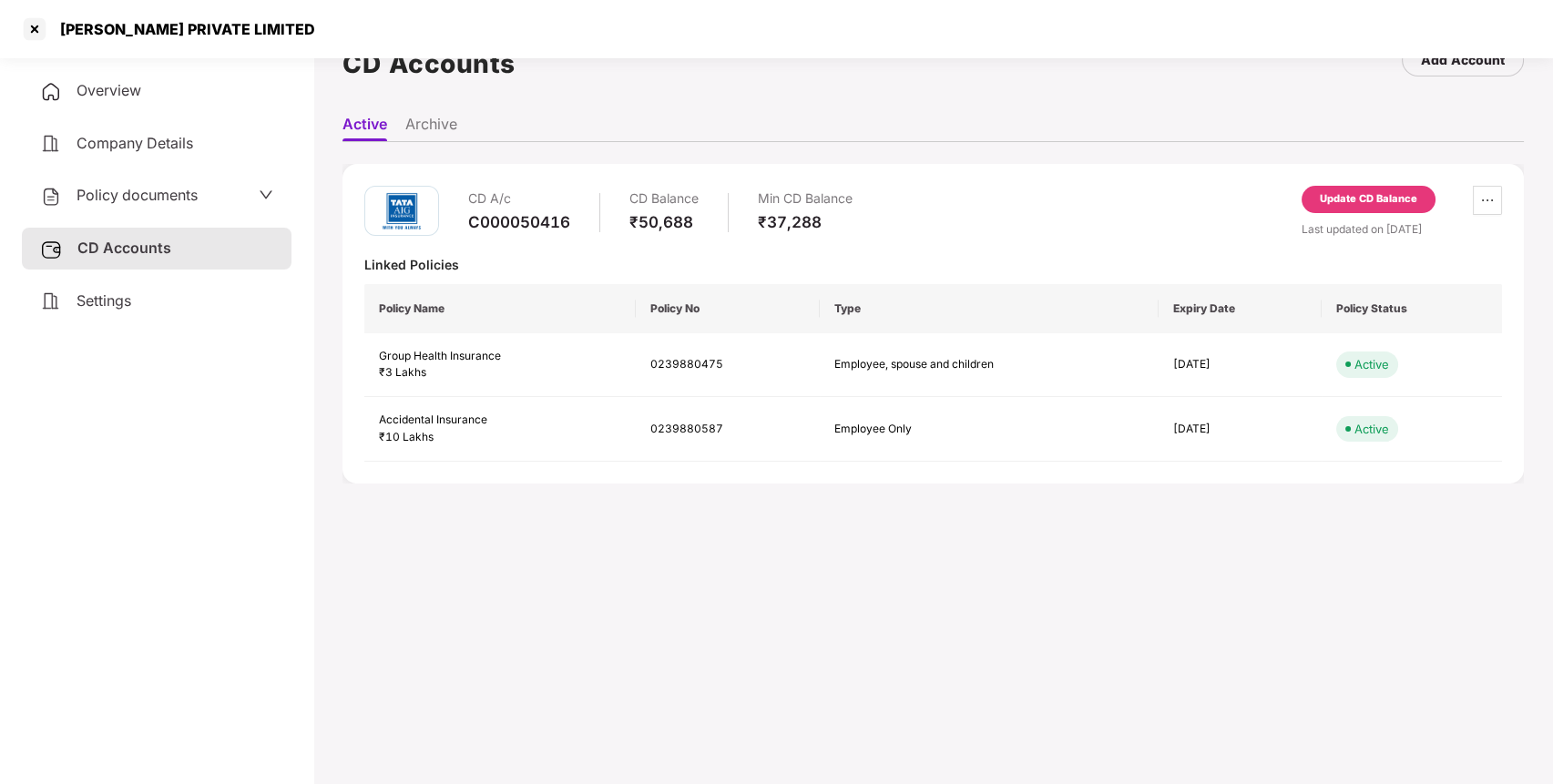
click at [107, 188] on span "Policy documents" at bounding box center [137, 195] width 121 height 18
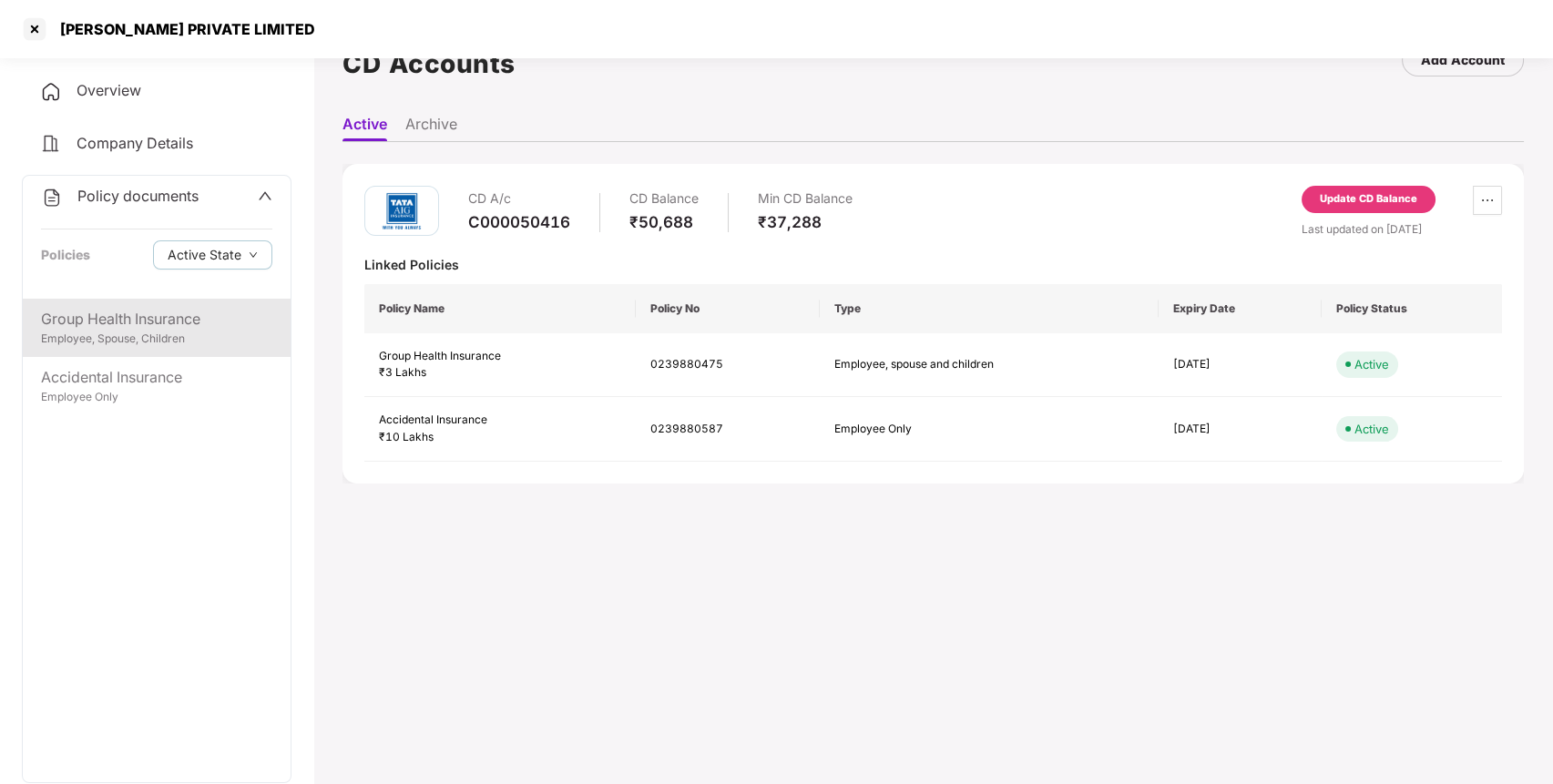
click at [175, 319] on div "Group Health Insurance" at bounding box center [157, 319] width 231 height 23
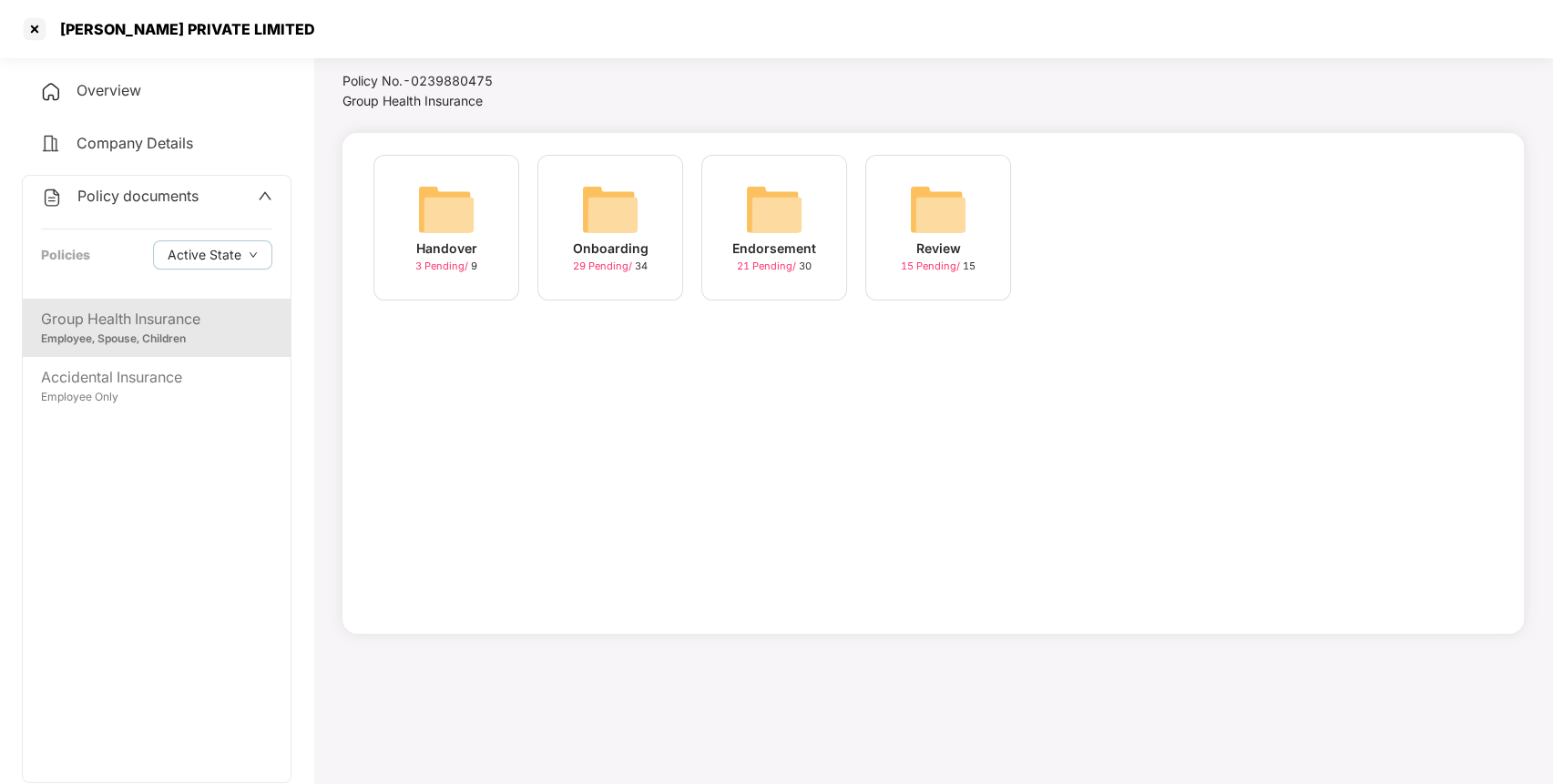
click at [771, 227] on img at bounding box center [774, 209] width 58 height 58
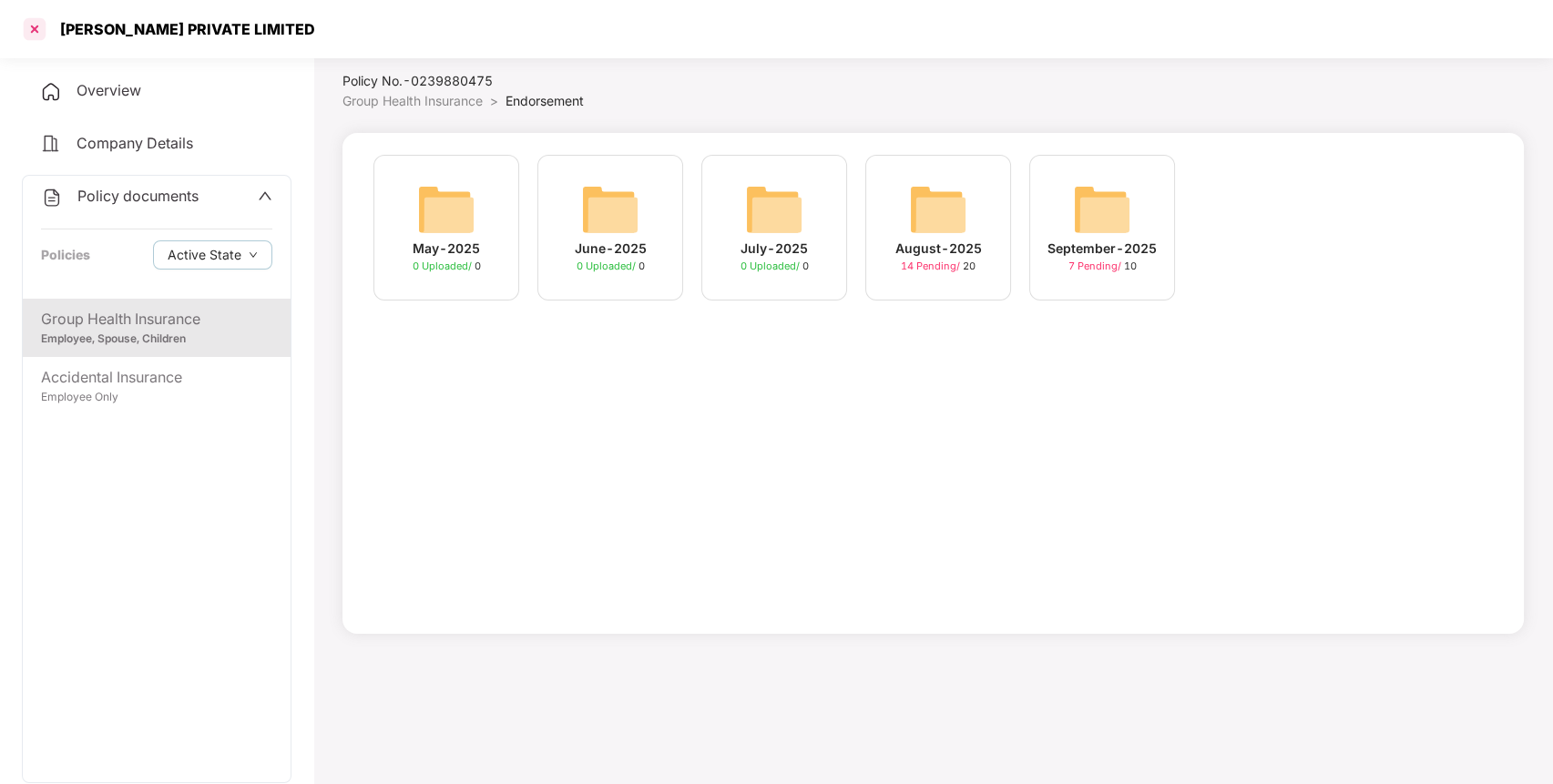
click at [38, 32] on div at bounding box center [34, 29] width 30 height 30
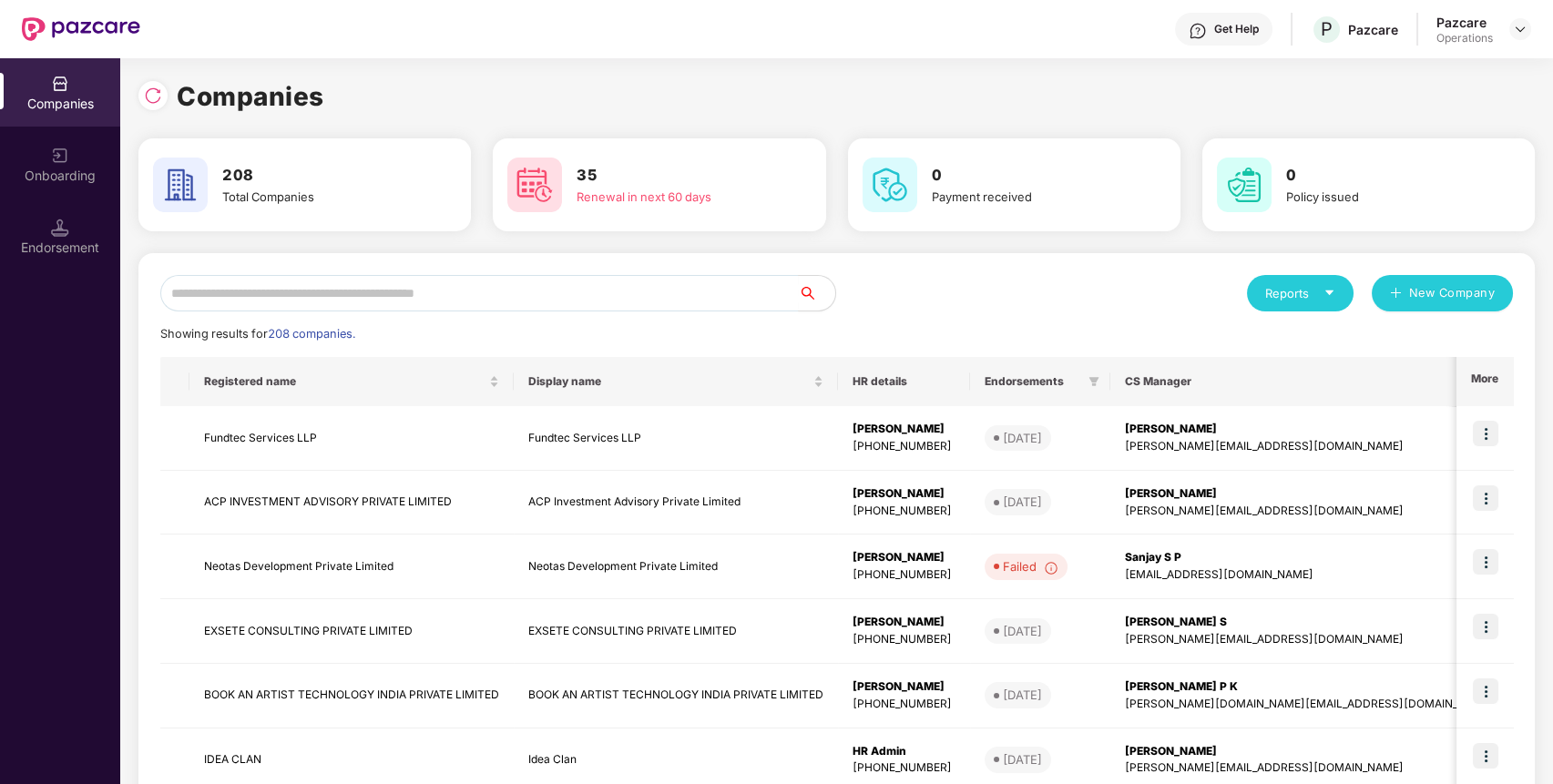
scroll to position [0, 0]
click at [416, 286] on input "text" at bounding box center [479, 293] width 639 height 36
paste input "**********"
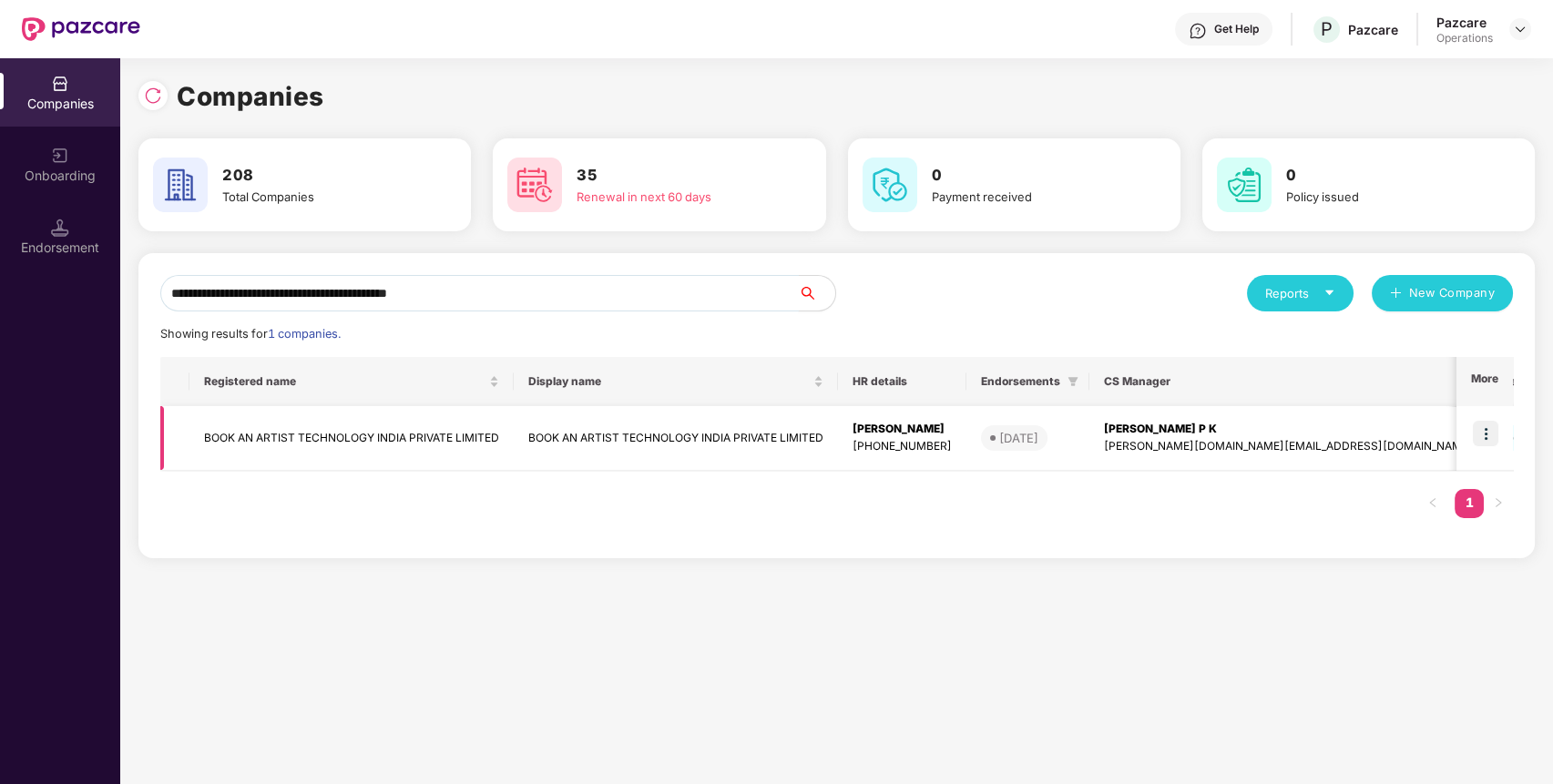
type input "**********"
click at [322, 448] on td "BOOK AN ARTIST TECHNOLOGY INDIA PRIVATE LIMITED" at bounding box center [351, 438] width 325 height 65
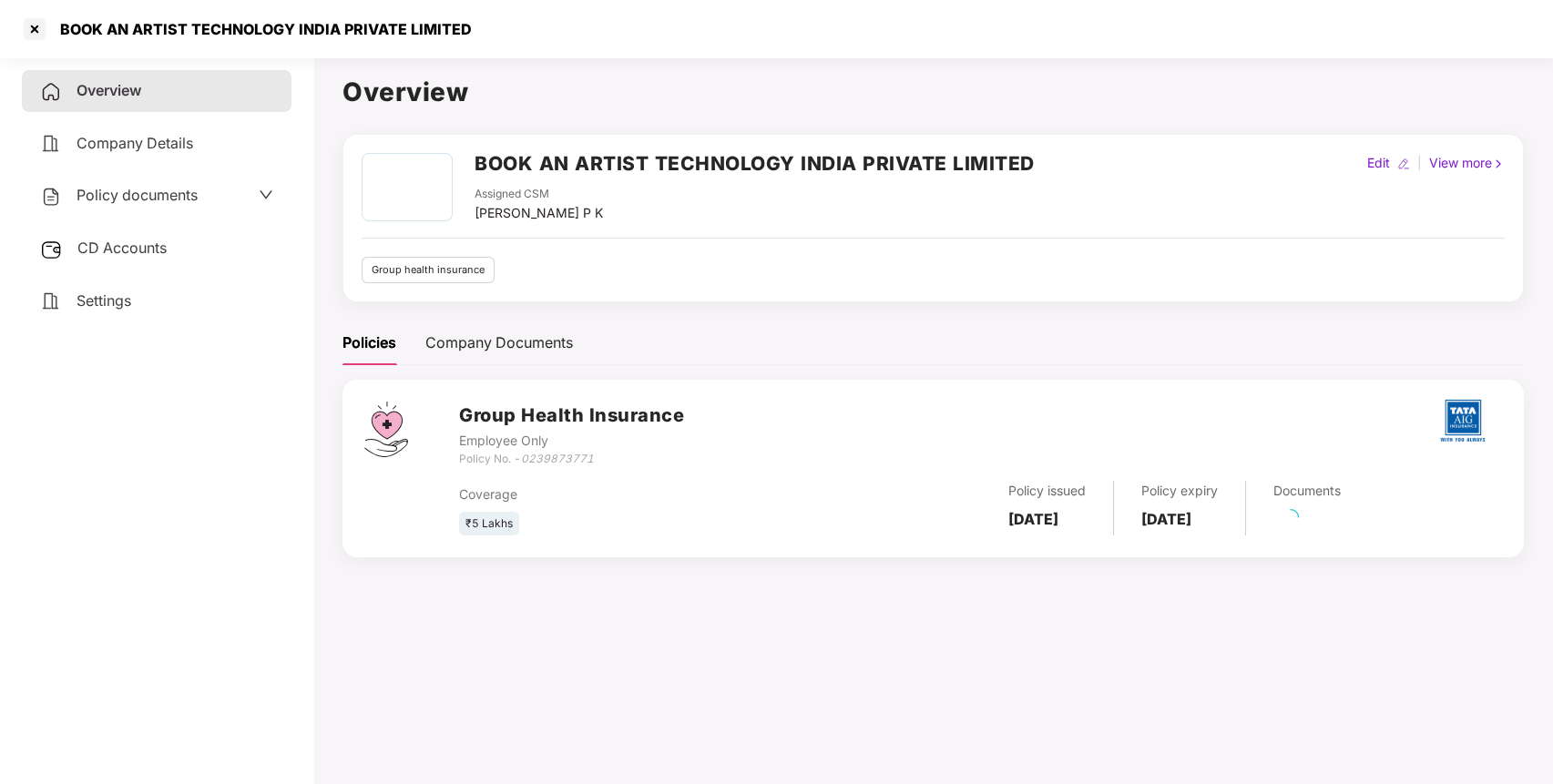
click at [164, 200] on span "Policy documents" at bounding box center [137, 195] width 121 height 18
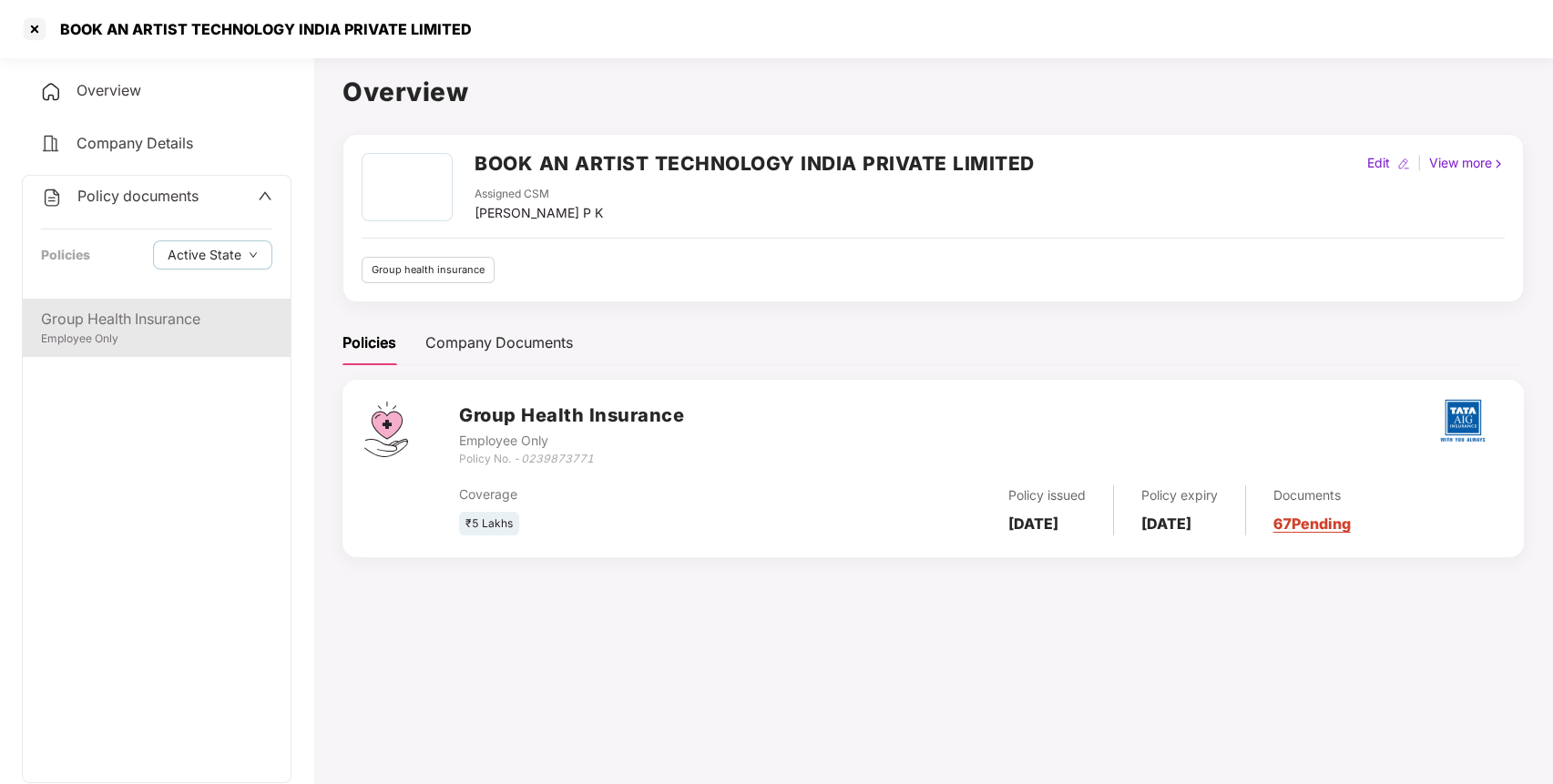
click at [140, 306] on div "Group Health Insurance Employee Only" at bounding box center [157, 328] width 267 height 58
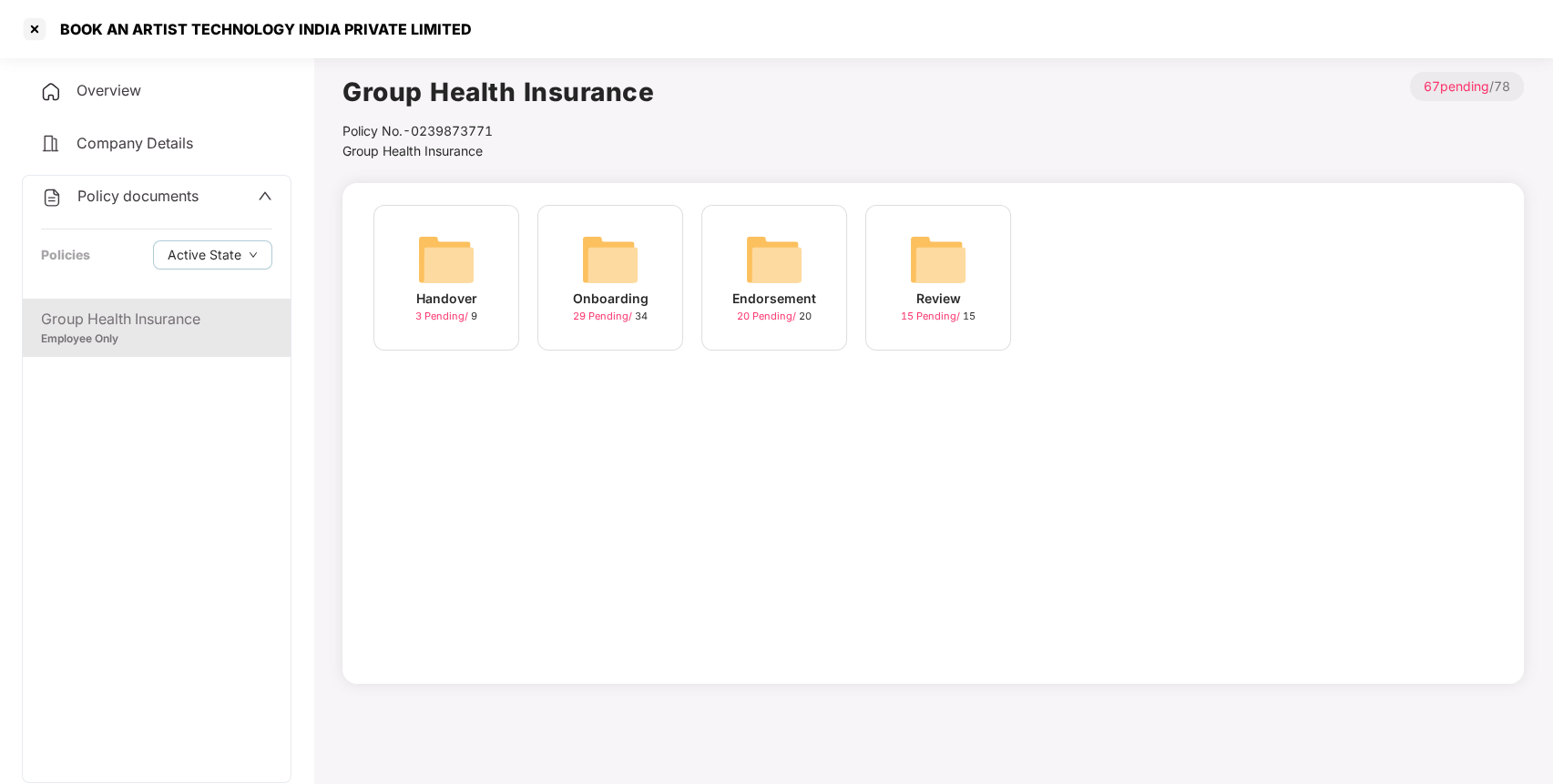
click at [798, 260] on img at bounding box center [774, 259] width 58 height 58
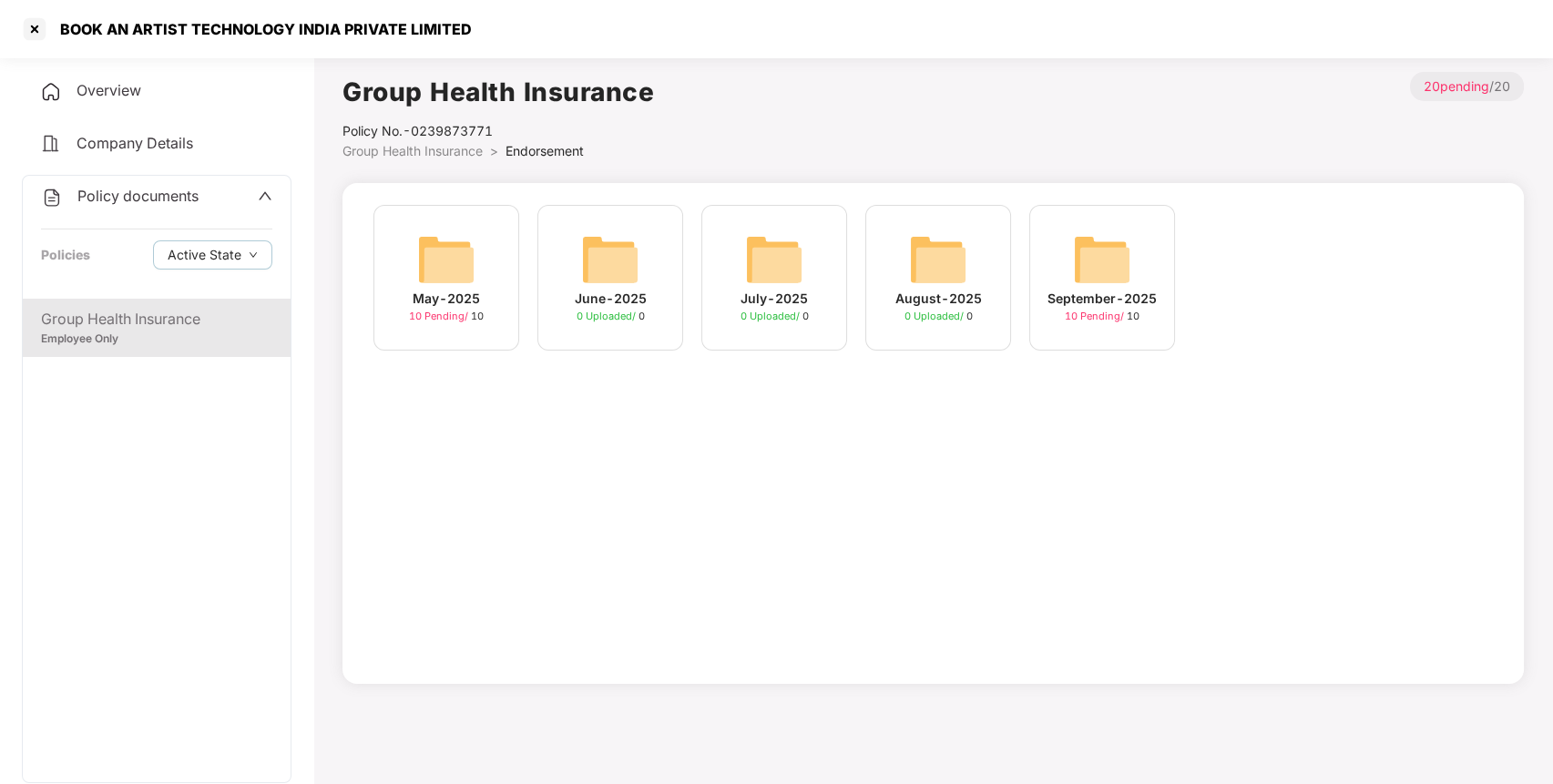
click at [1123, 286] on img at bounding box center [1102, 259] width 58 height 58
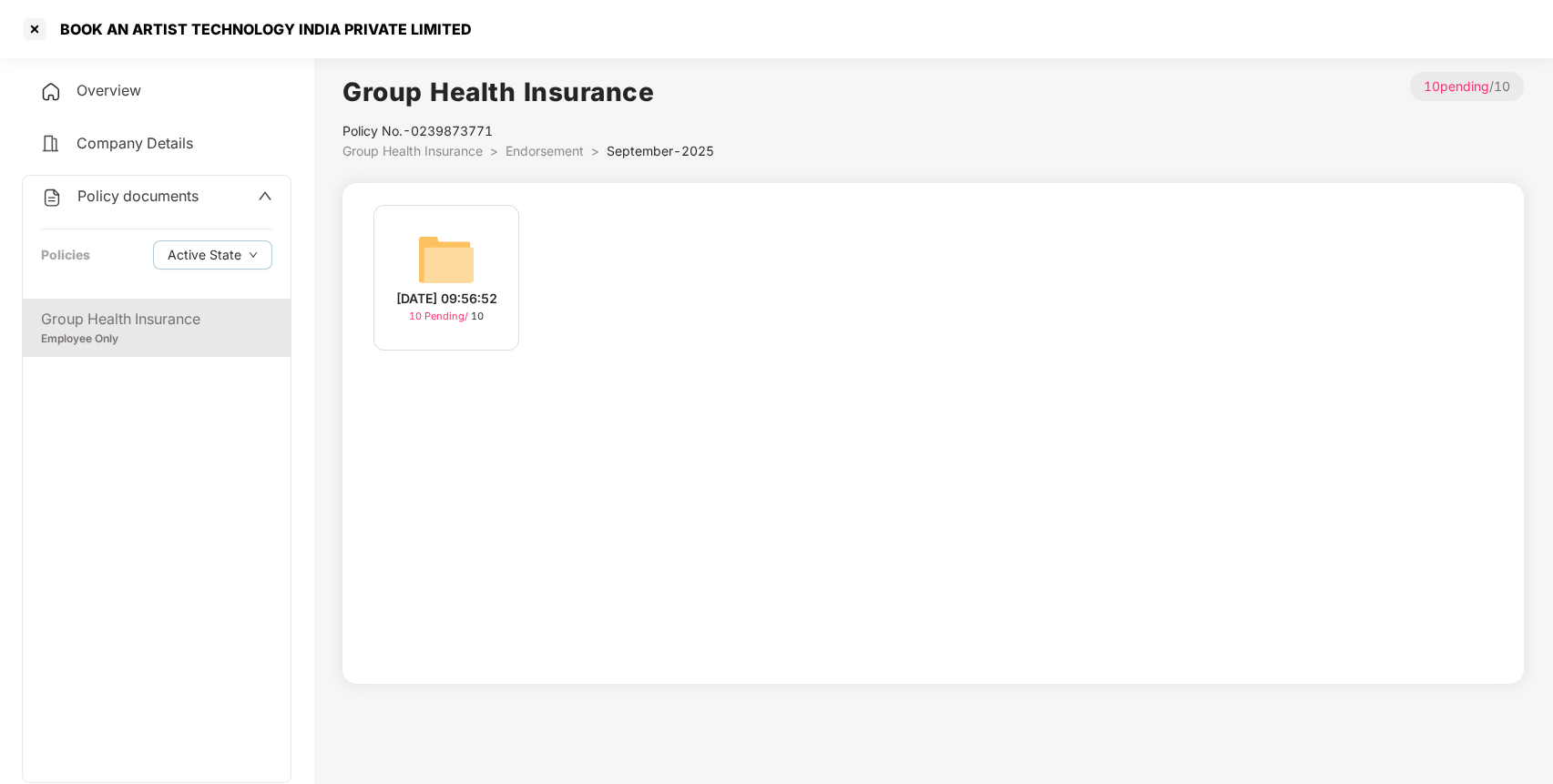
click at [488, 247] on div "[DATE] 09:56:52 10 Pending / 10" at bounding box center [446, 278] width 146 height 146
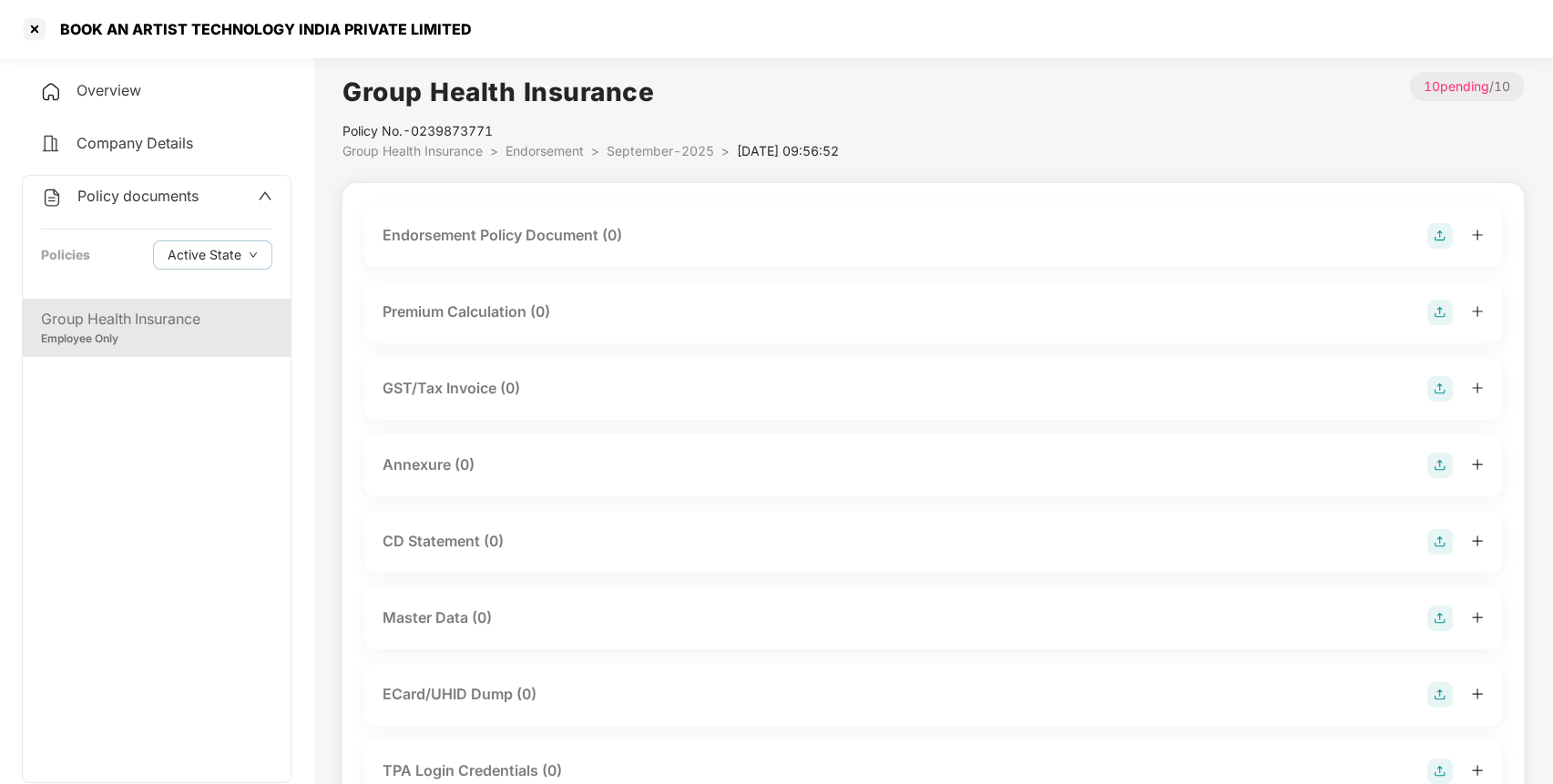
click at [1431, 243] on img at bounding box center [1440, 236] width 26 height 26
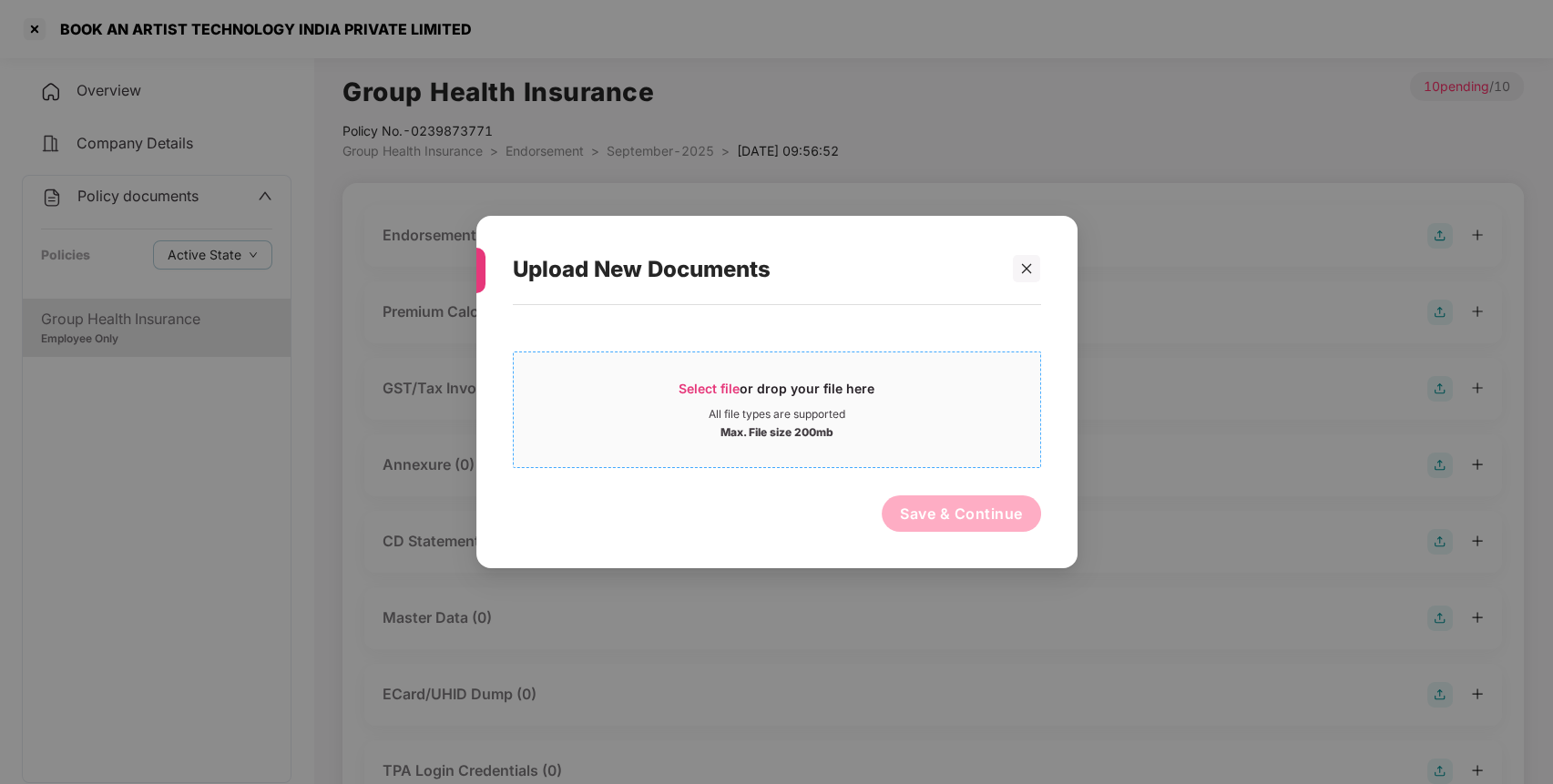
click at [909, 415] on div "All file types are supported" at bounding box center [776, 413] width 526 height 14
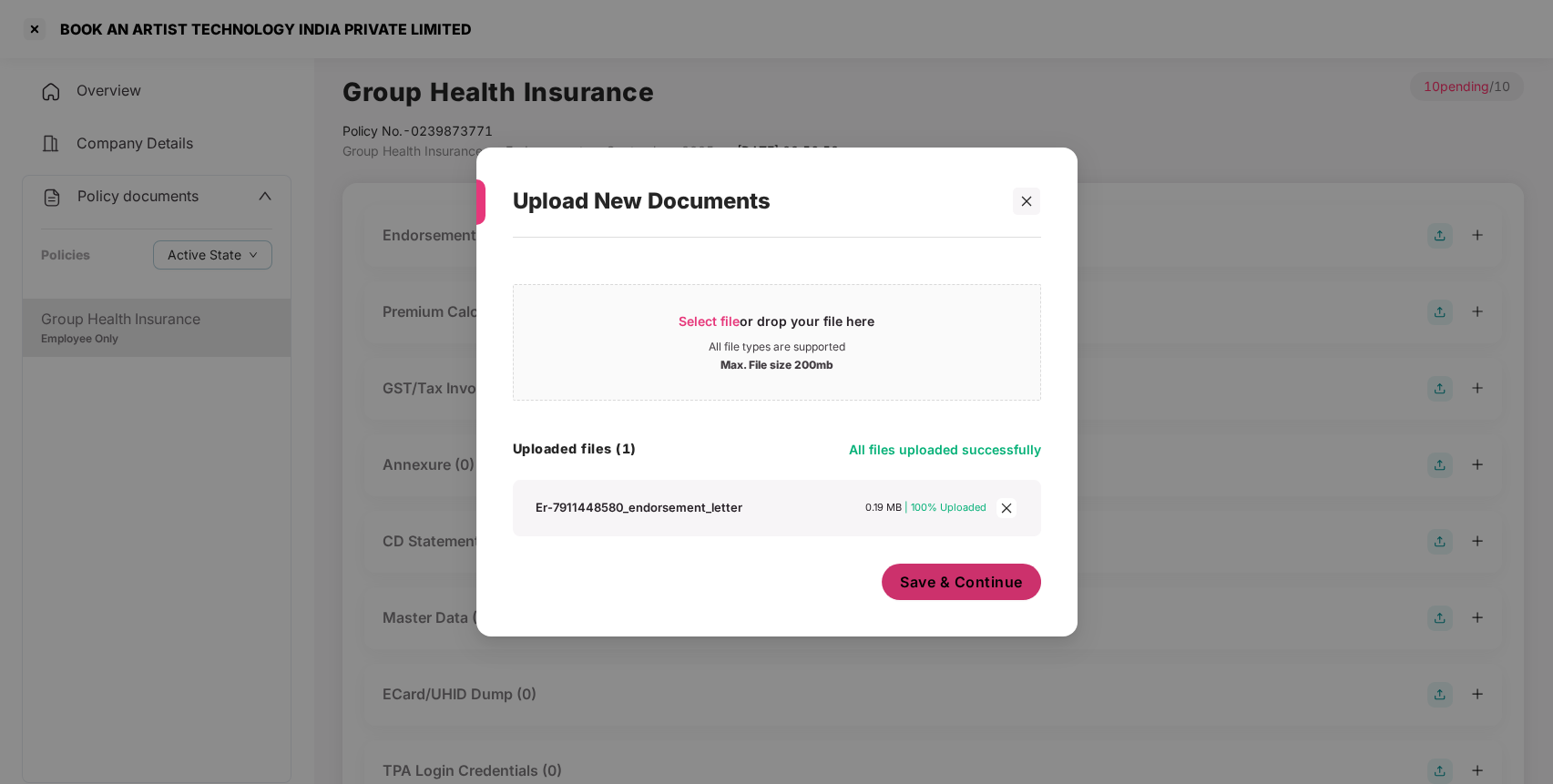
click at [1002, 591] on span "Save & Continue" at bounding box center [961, 582] width 123 height 20
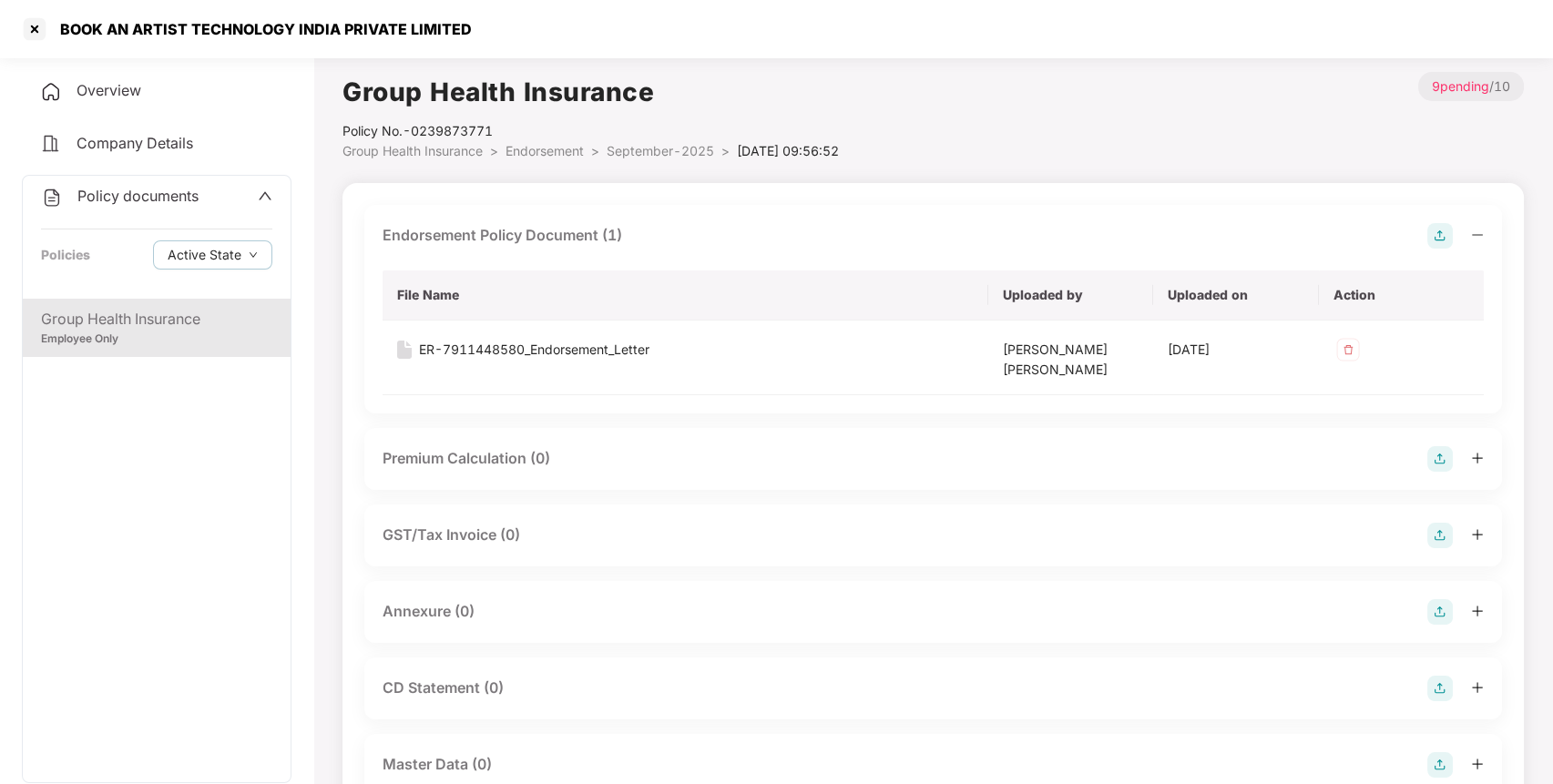
click at [1442, 609] on img at bounding box center [1440, 612] width 26 height 26
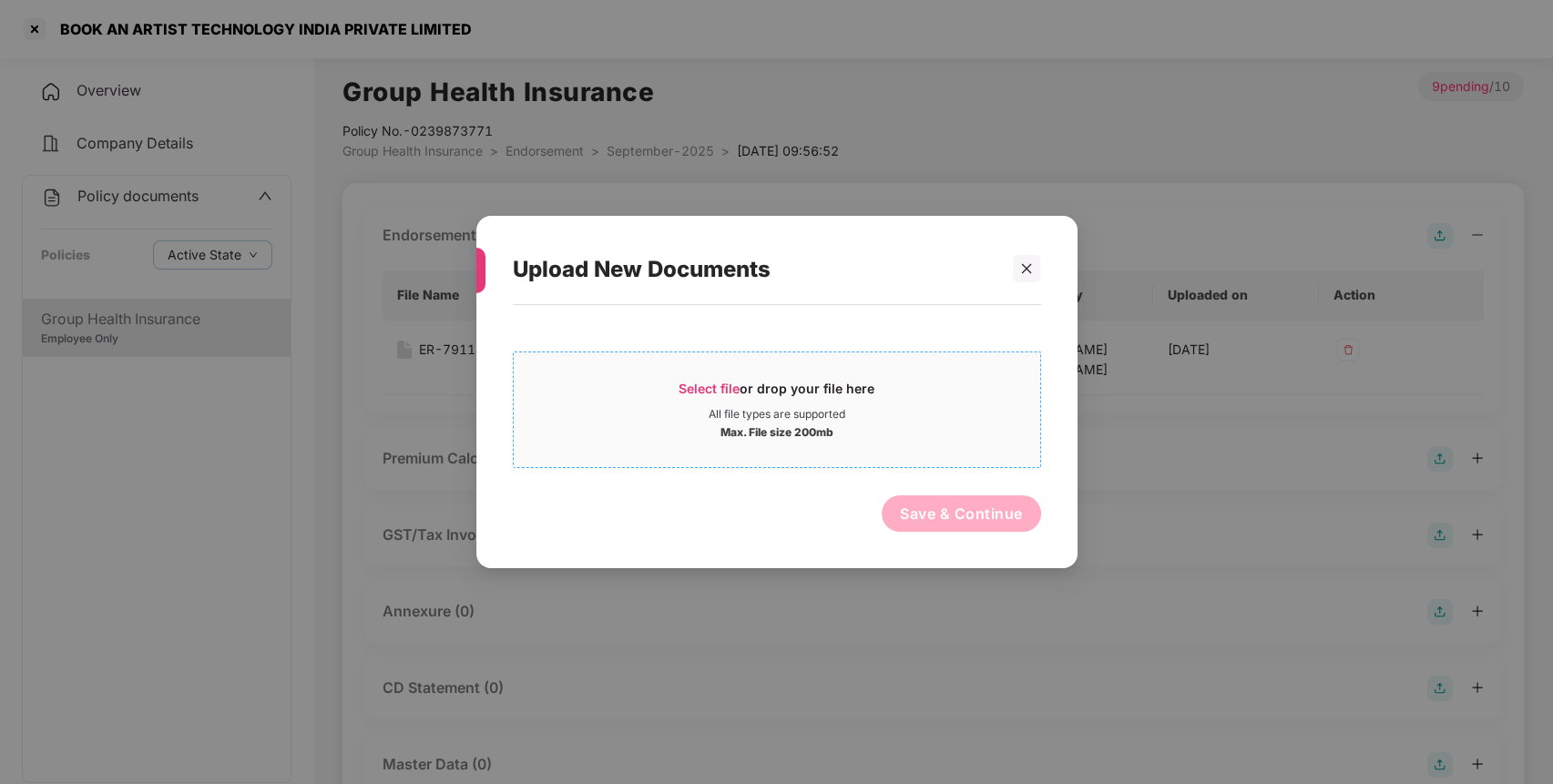
click at [813, 434] on div "Max. File size 200mb" at bounding box center [776, 431] width 113 height 18
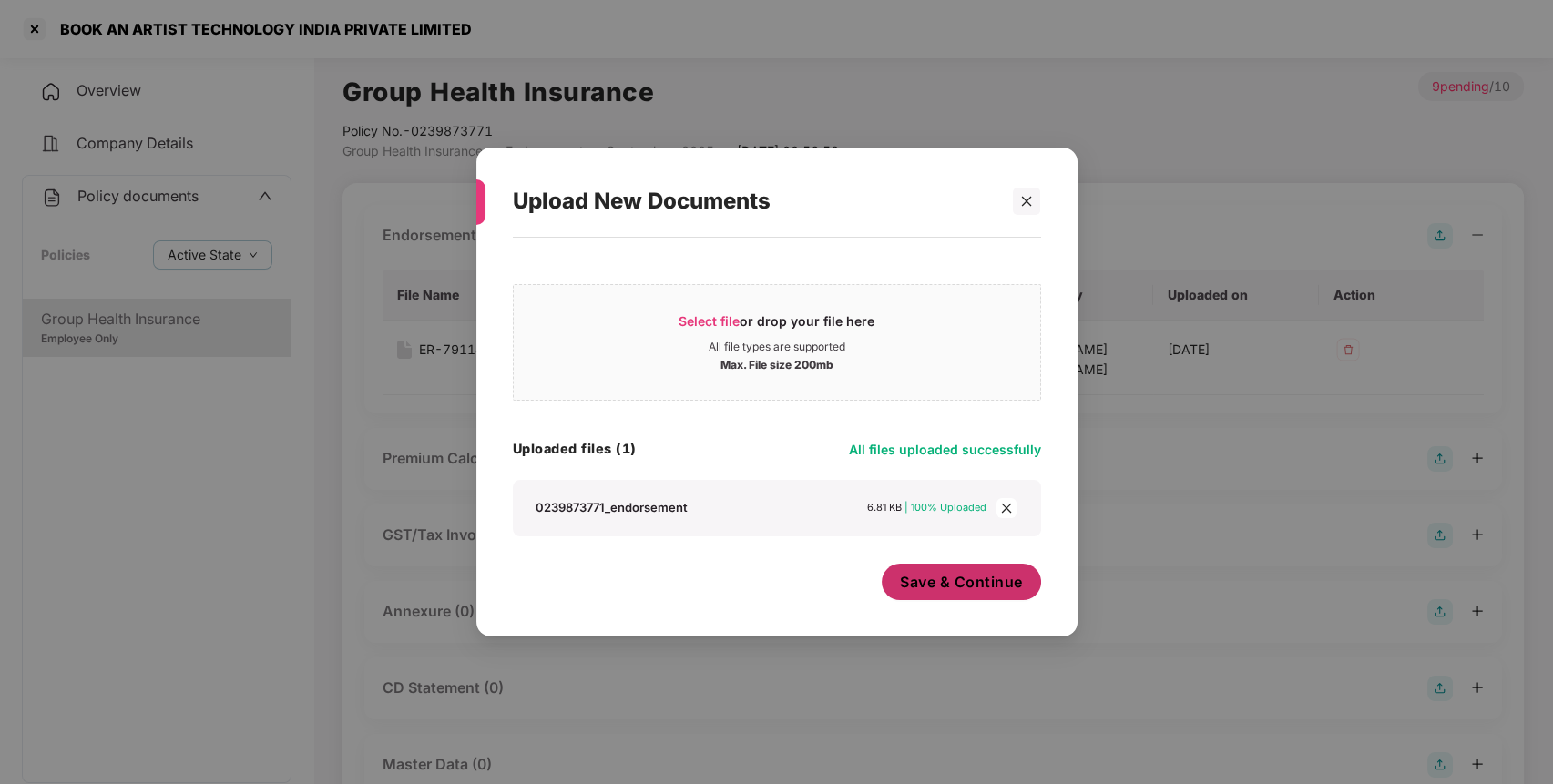
click at [989, 592] on span "Save & Continue" at bounding box center [961, 582] width 123 height 20
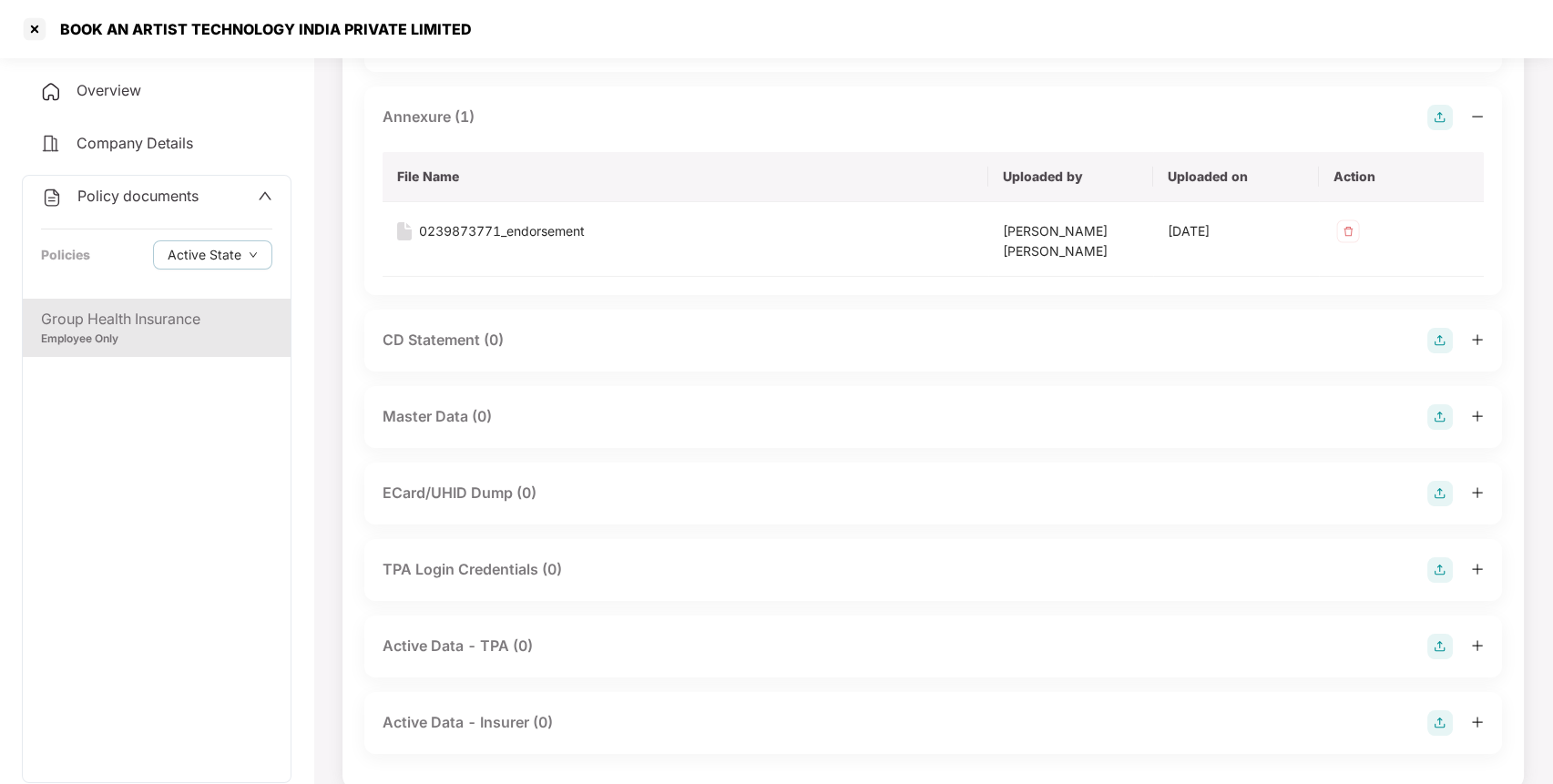
scroll to position [522, 0]
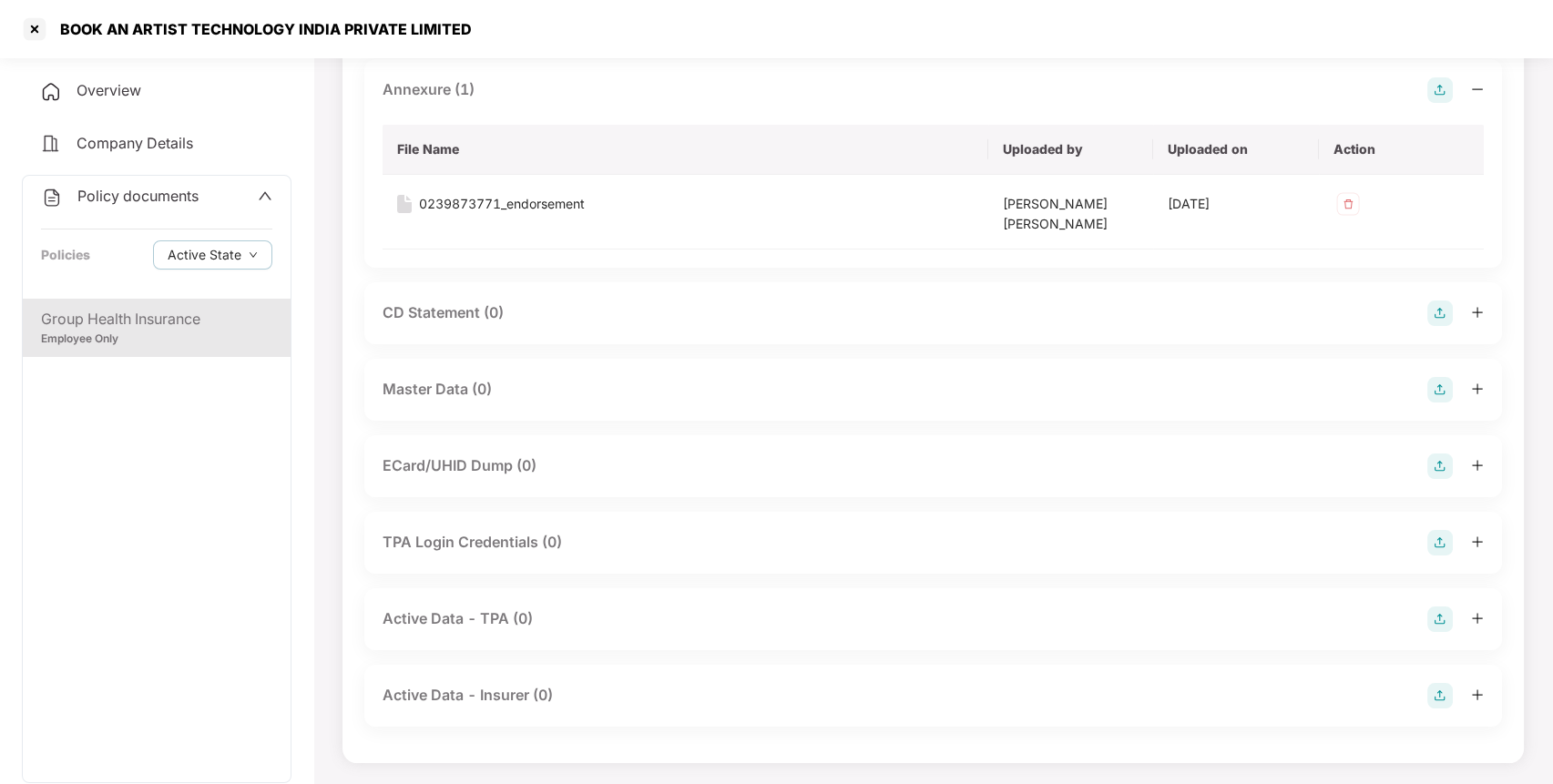
click at [1436, 382] on img at bounding box center [1440, 390] width 26 height 26
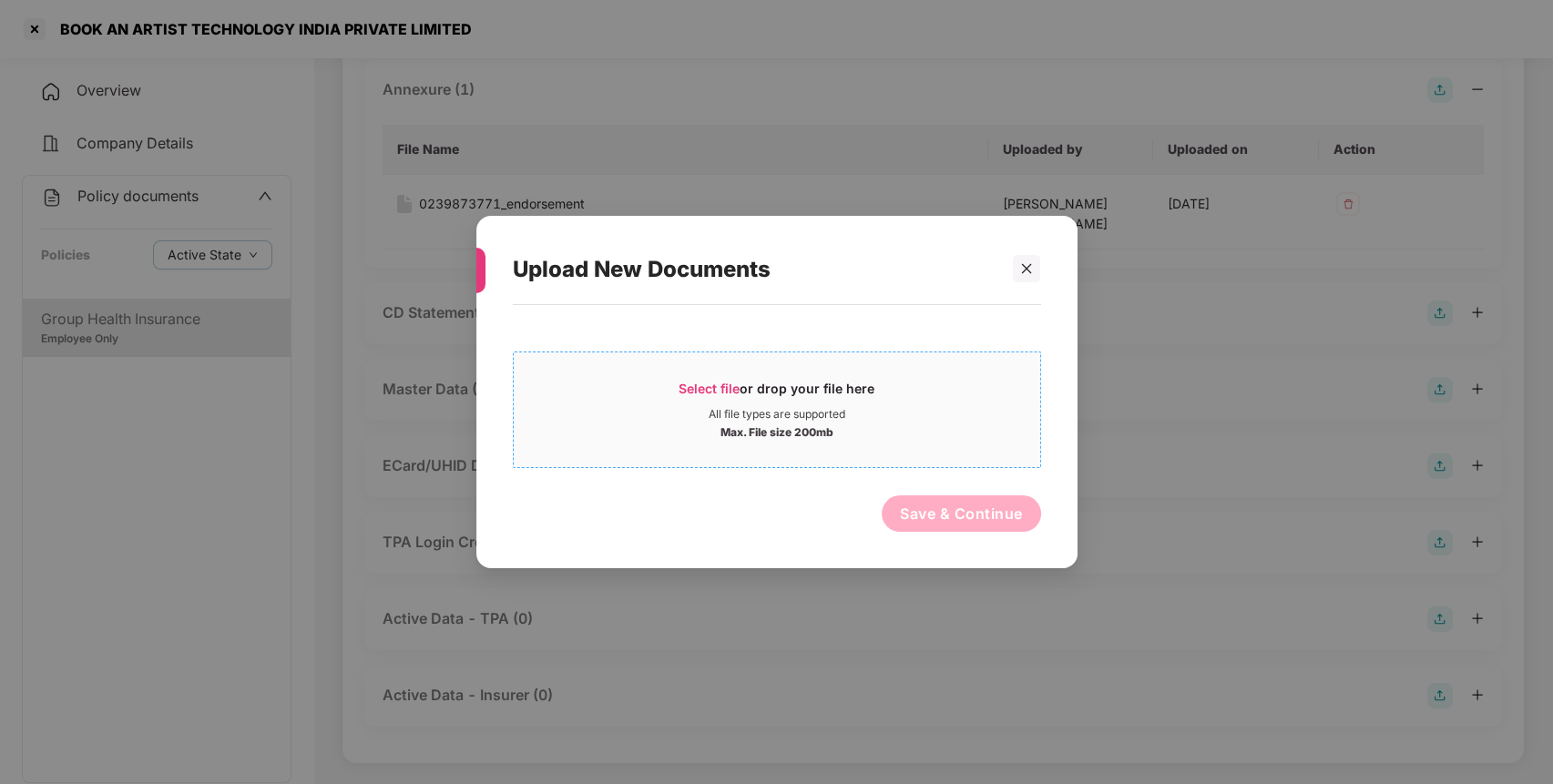
click at [870, 456] on div "Select file or drop your file here All file types are supported Max. File size …" at bounding box center [776, 410] width 528 height 117
click at [799, 383] on div "Select file or drop your file here" at bounding box center [776, 393] width 196 height 28
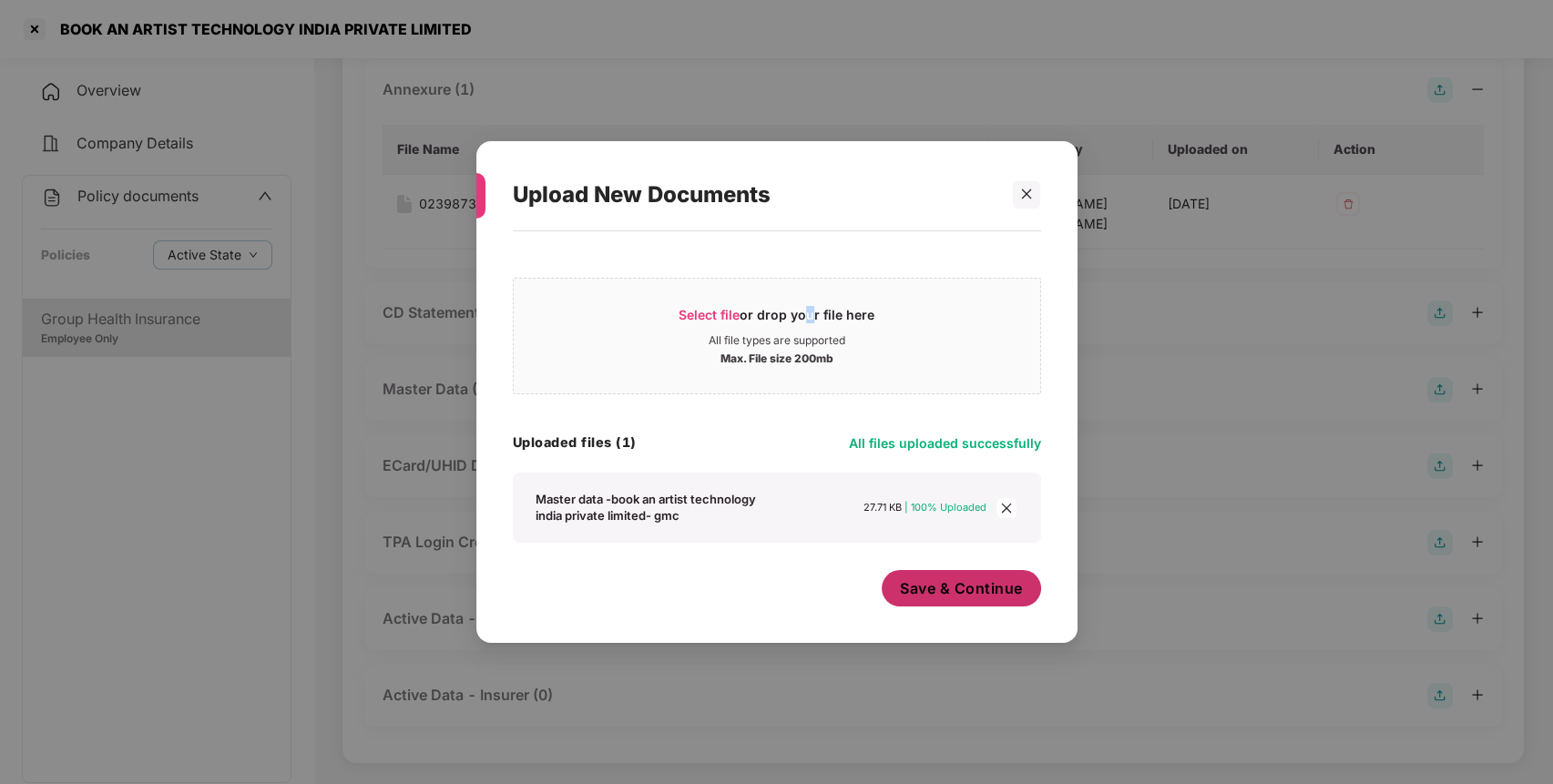
click at [988, 582] on span "Save & Continue" at bounding box center [961, 588] width 123 height 20
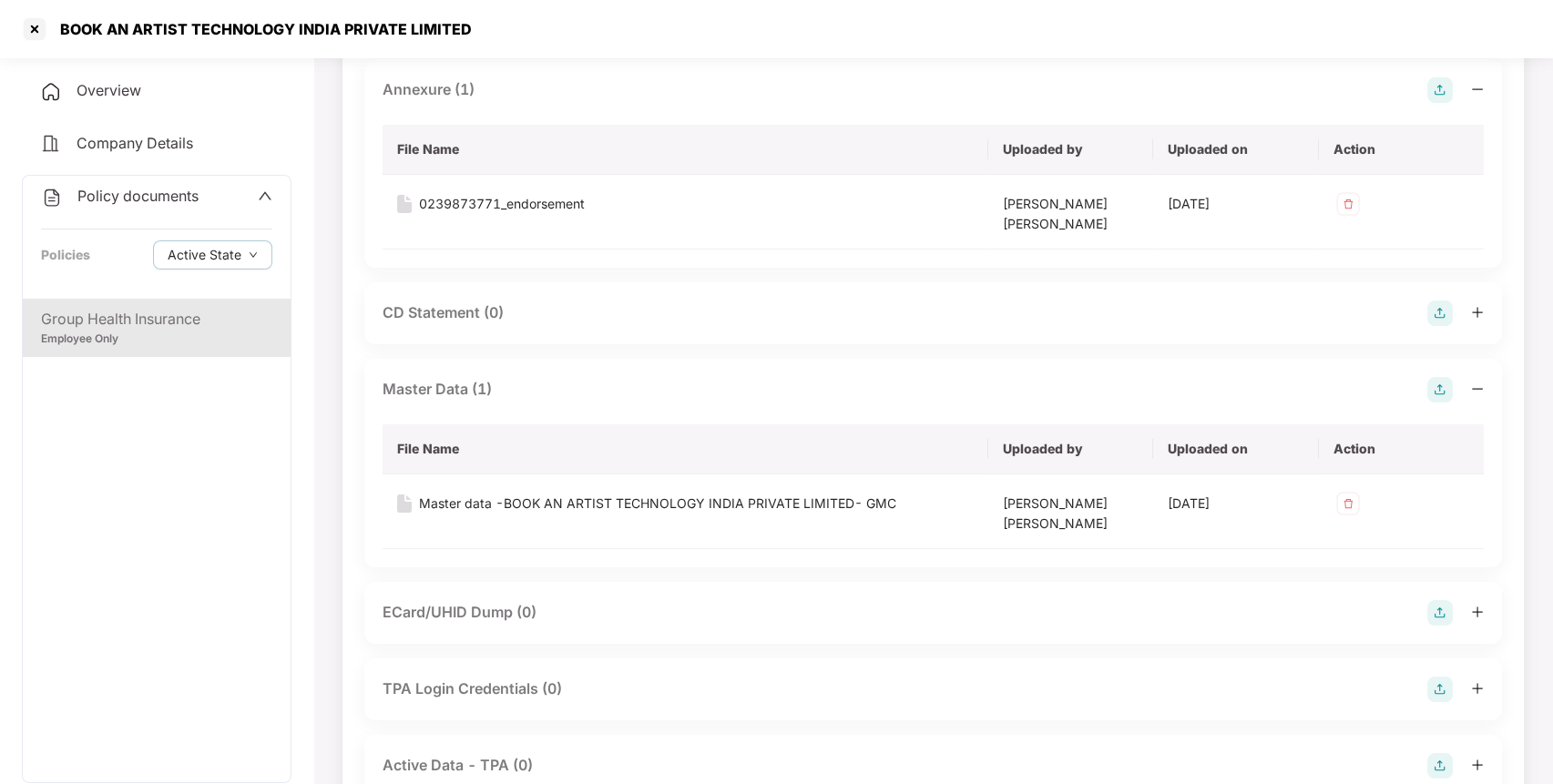
click at [160, 203] on span "Policy documents" at bounding box center [138, 196] width 121 height 18
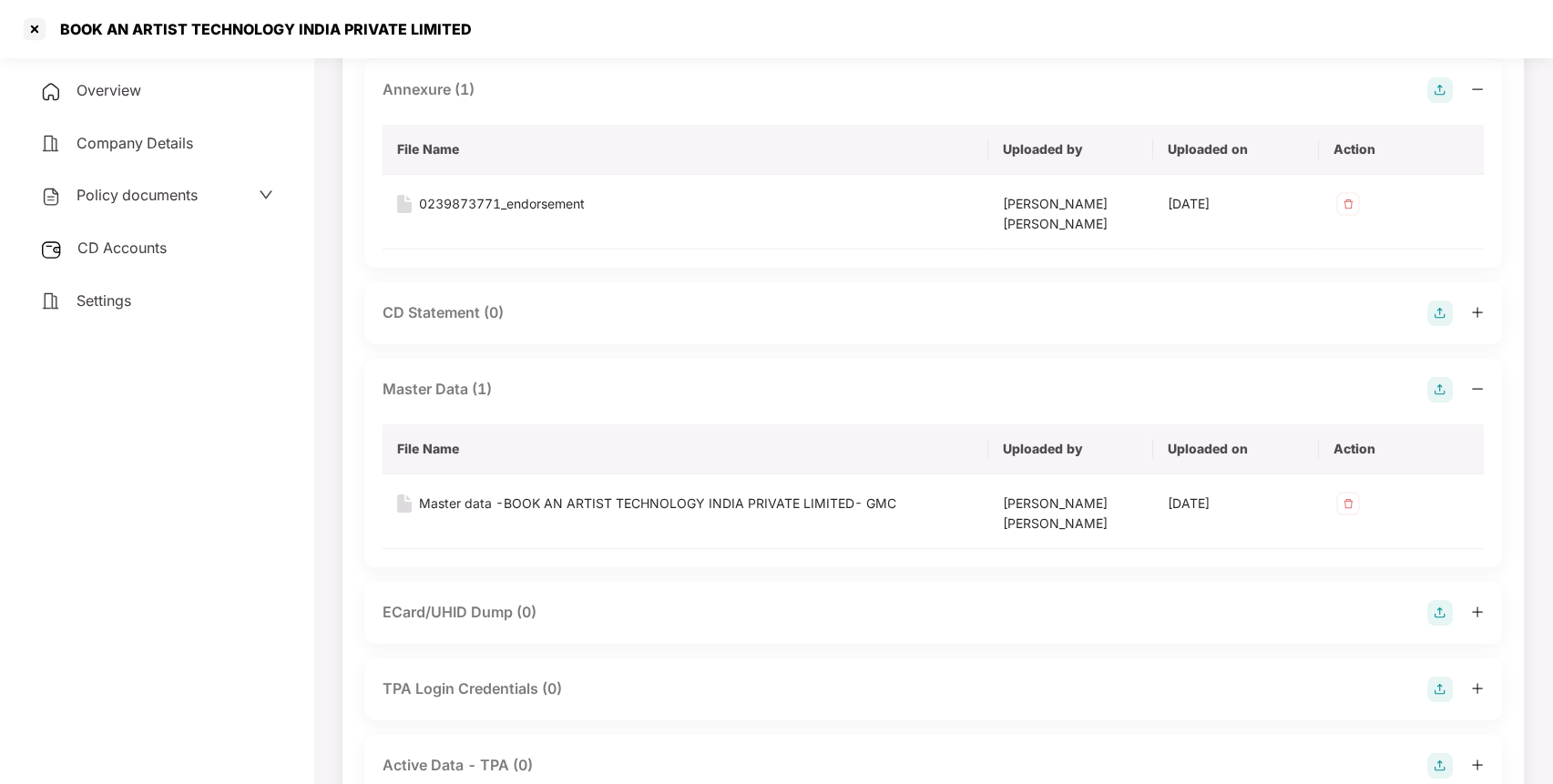
click at [148, 236] on div "CD Accounts" at bounding box center [157, 248] width 269 height 42
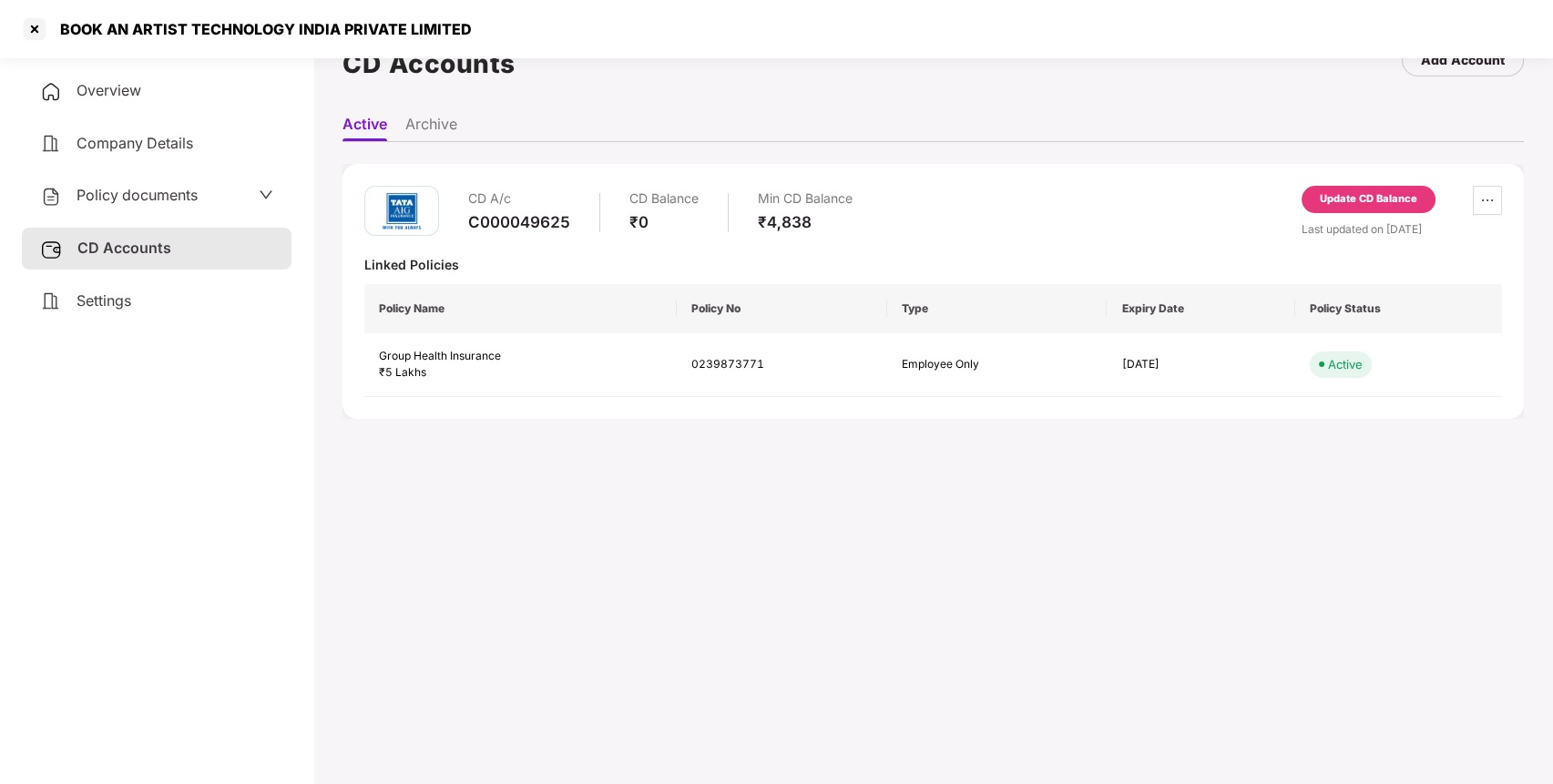
click at [1365, 211] on div "Update CD Balance" at bounding box center [1369, 203] width 134 height 34
click at [1358, 207] on div "Update CD Balance" at bounding box center [1369, 200] width 134 height 28
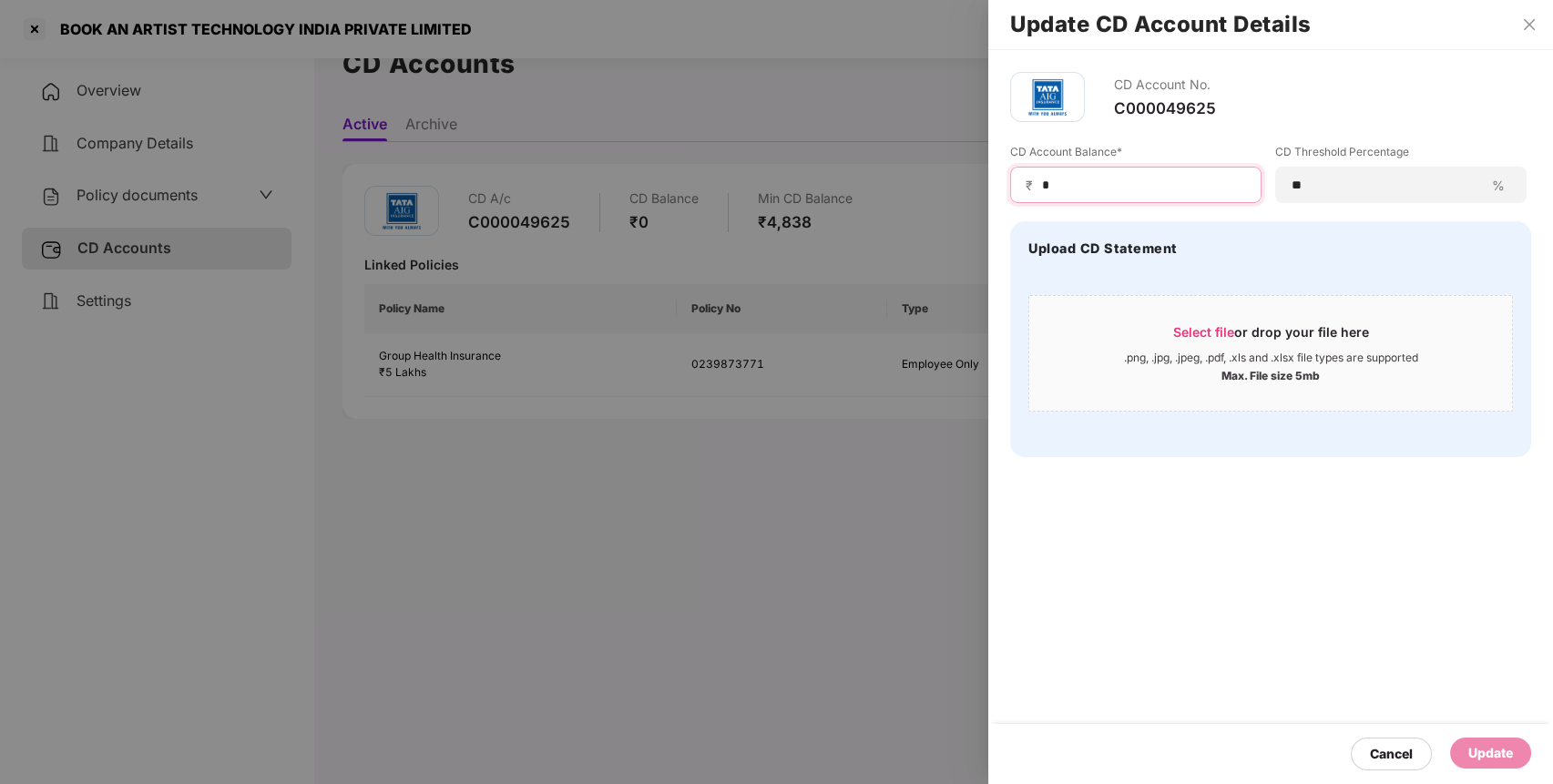
click at [1149, 190] on input "*" at bounding box center [1143, 185] width 206 height 19
type input "****"
click at [1487, 764] on div "Update" at bounding box center [1491, 753] width 81 height 31
